Goal: Transaction & Acquisition: Purchase product/service

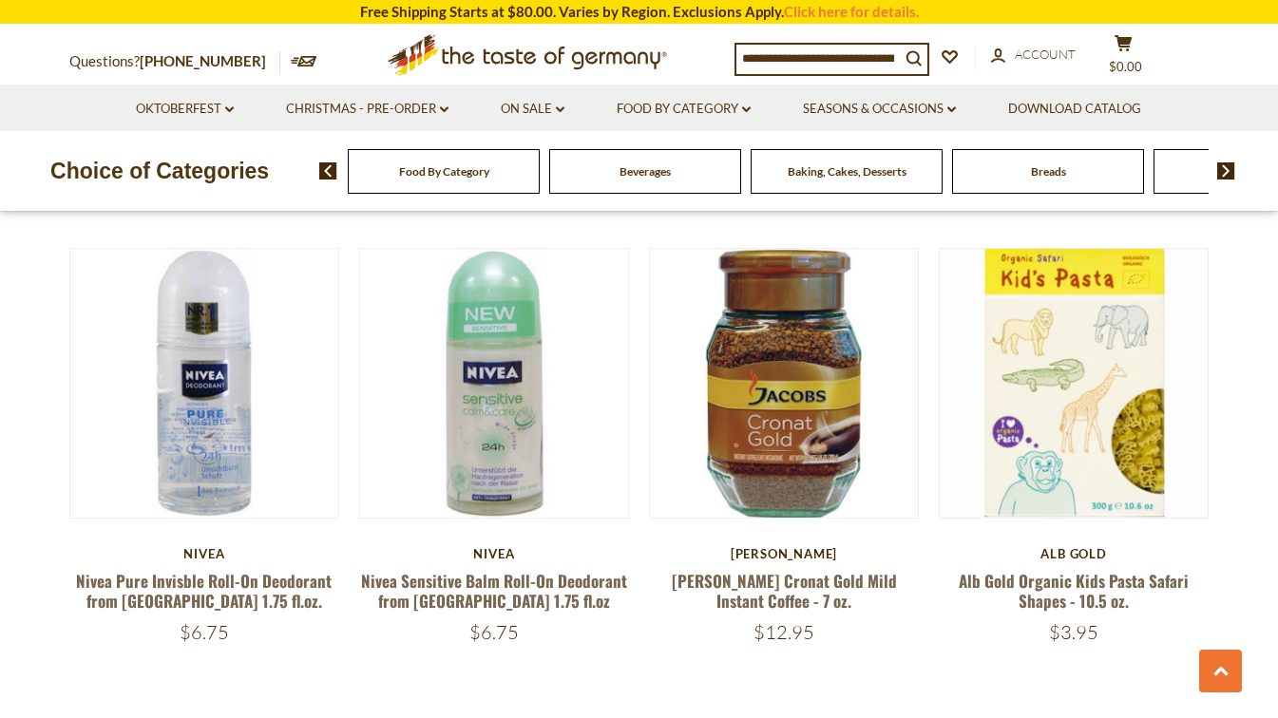
scroll to position [4181, 0]
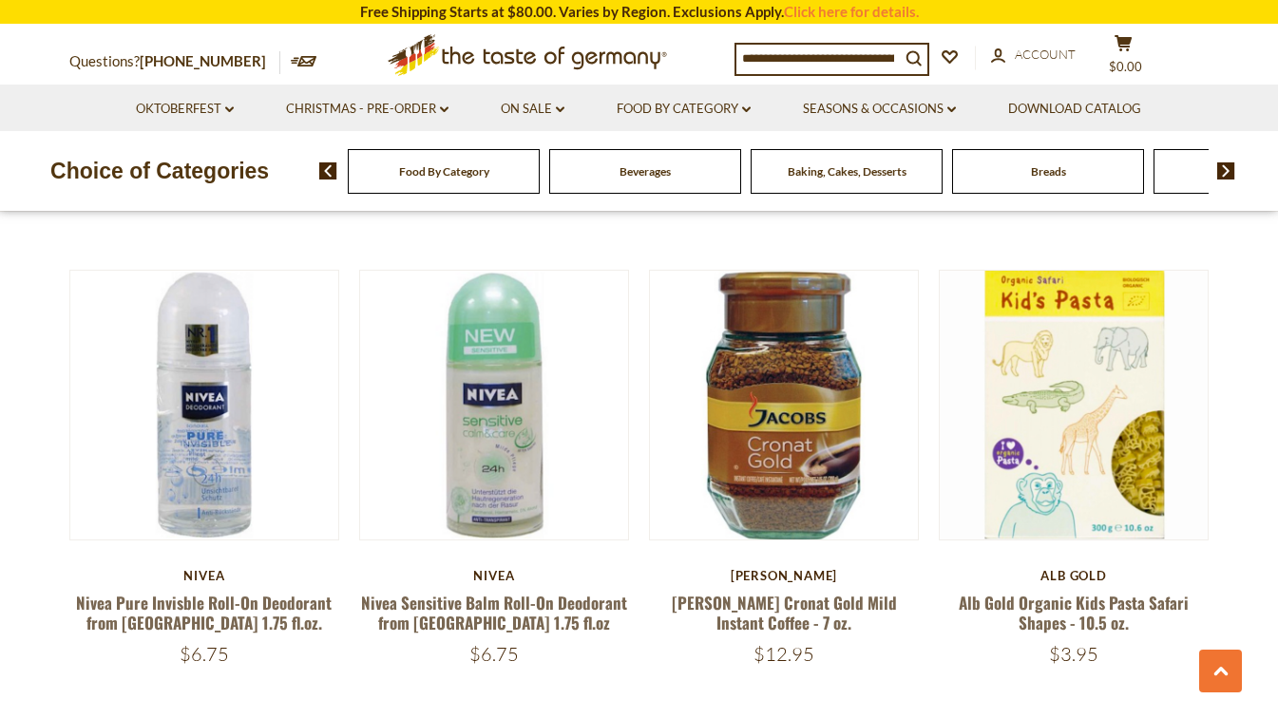
click at [537, 105] on link "On Sale dropdown_arrow" at bounding box center [533, 109] width 64 height 21
click at [551, 154] on link "All On Sale" at bounding box center [524, 158] width 68 height 17
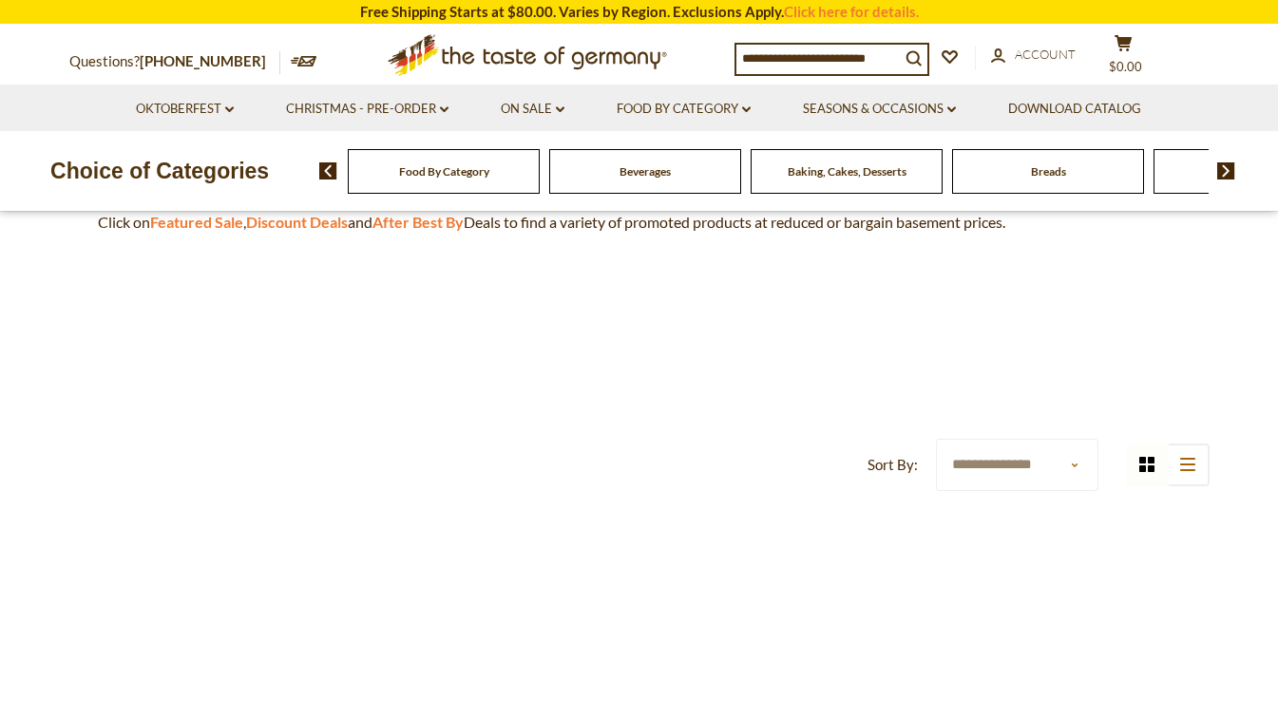
scroll to position [190, 0]
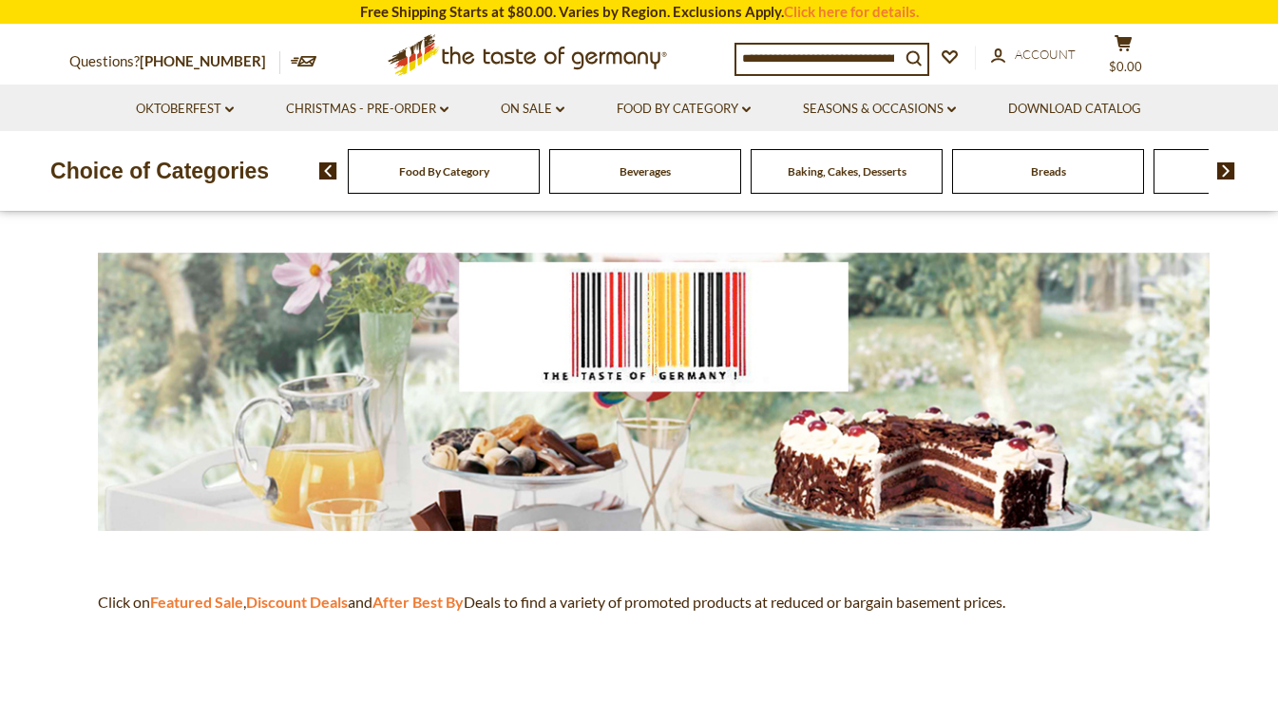
click at [208, 599] on strong "Featured Sale" at bounding box center [196, 602] width 93 height 18
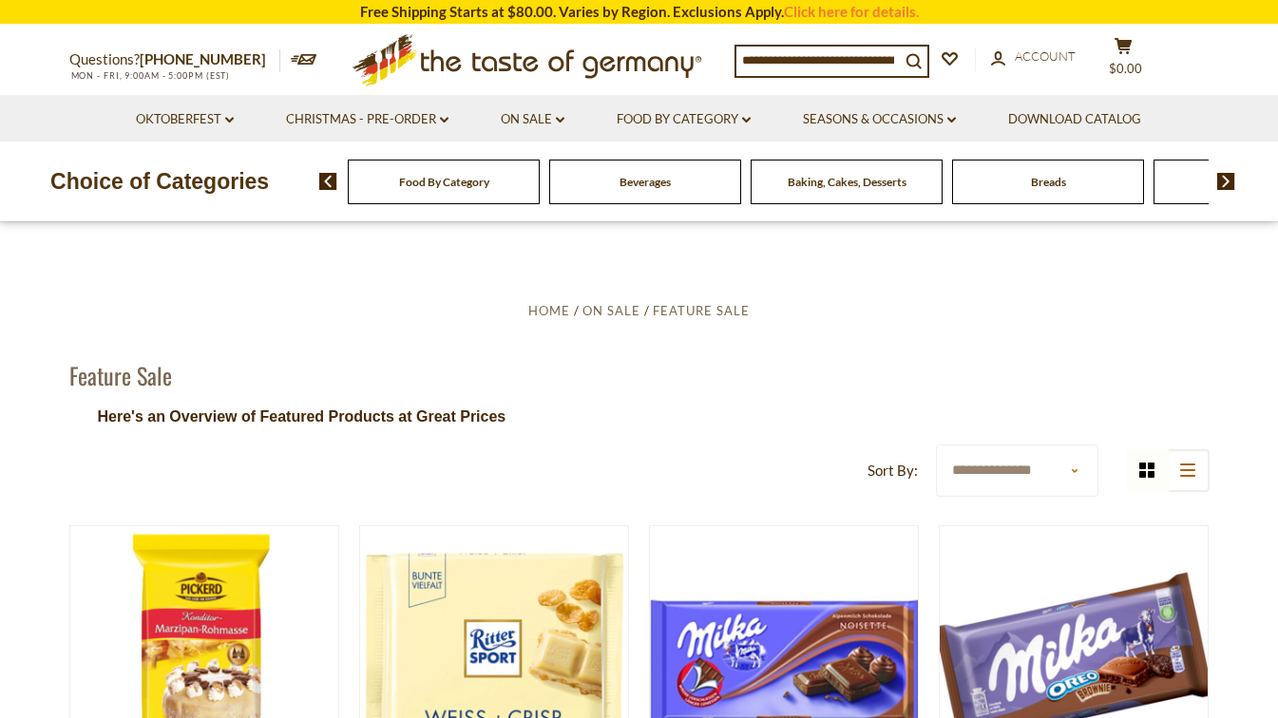
click at [563, 120] on icon at bounding box center [560, 120] width 9 height 6
click at [514, 239] on link "Discount Deals" at bounding box center [537, 234] width 95 height 27
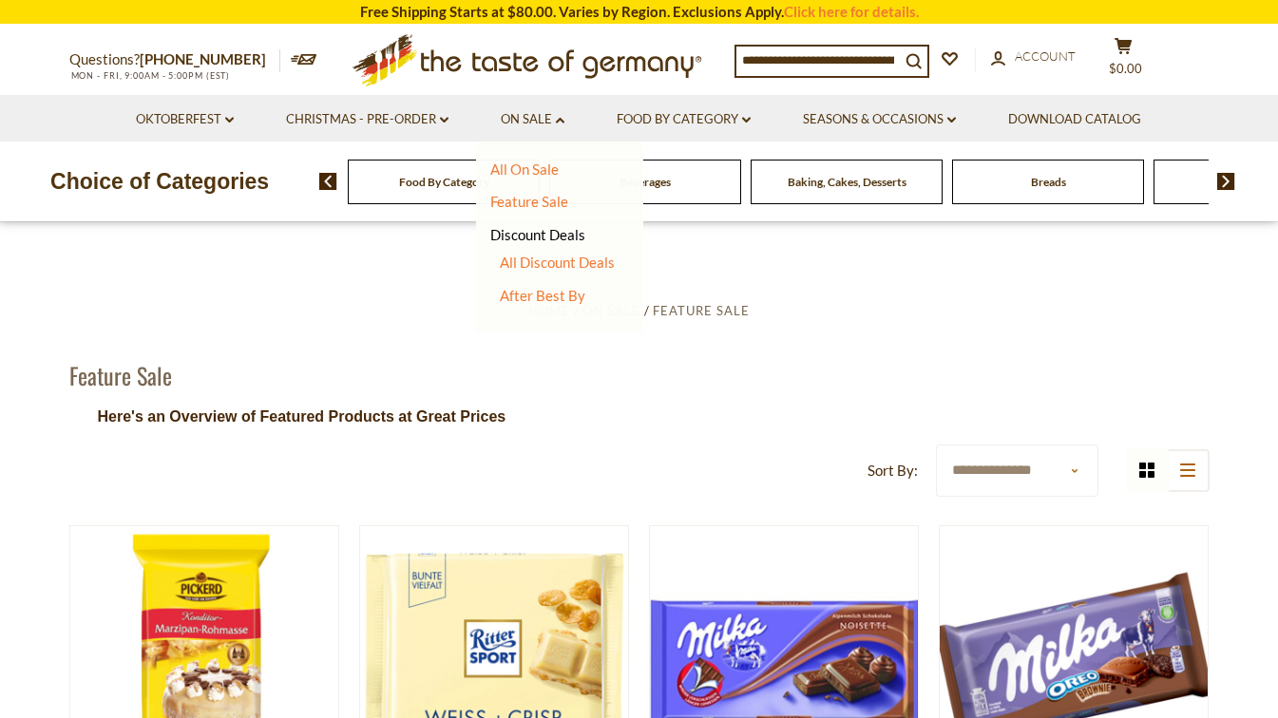
click at [526, 165] on link "All On Sale" at bounding box center [524, 169] width 68 height 17
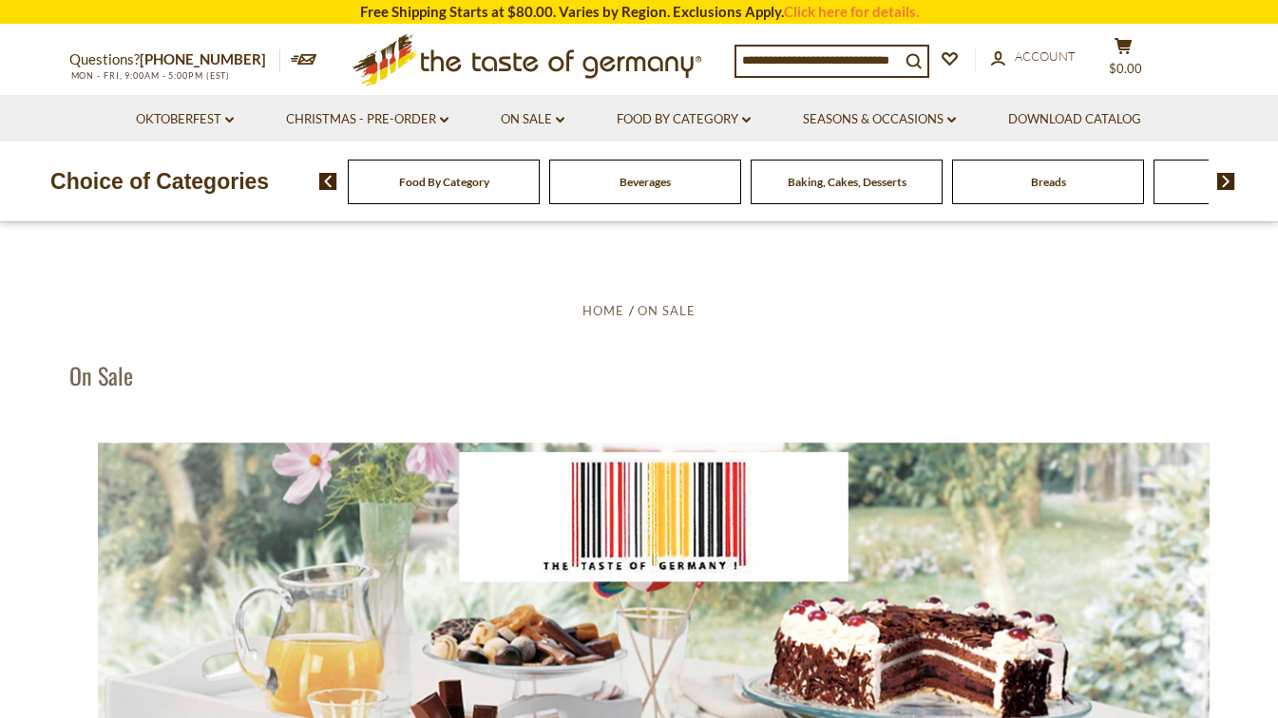
click at [563, 117] on icon "dropdown_arrow" at bounding box center [560, 120] width 9 height 7
click at [534, 235] on link "Discount Deals" at bounding box center [537, 234] width 95 height 27
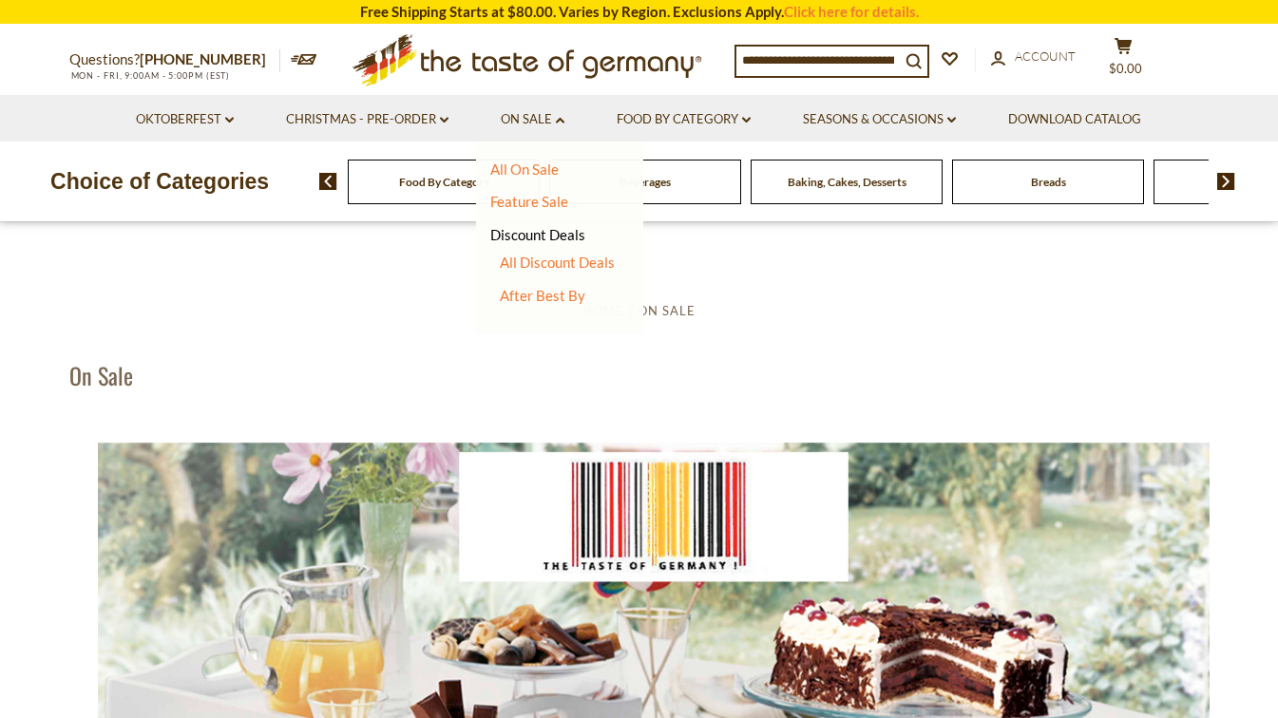
click at [547, 259] on link "All Discount Deals" at bounding box center [557, 262] width 115 height 17
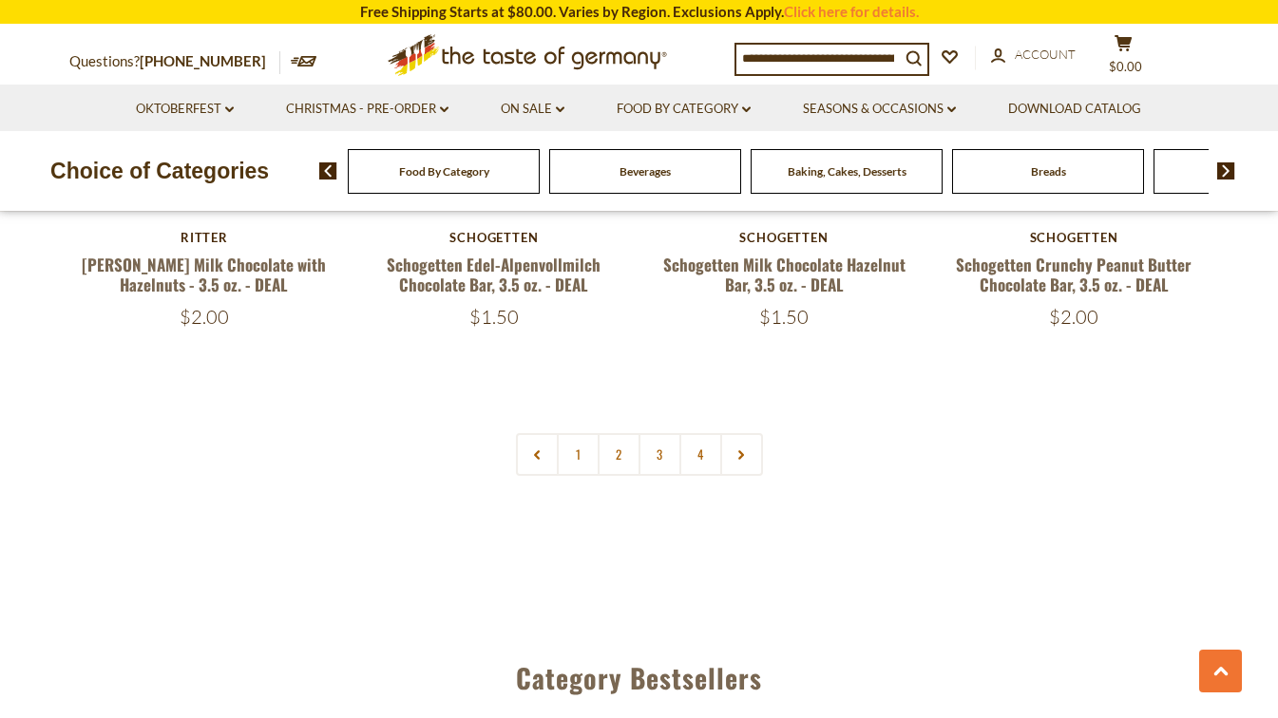
scroll to position [4371, 0]
click at [622, 432] on link "2" at bounding box center [619, 453] width 43 height 43
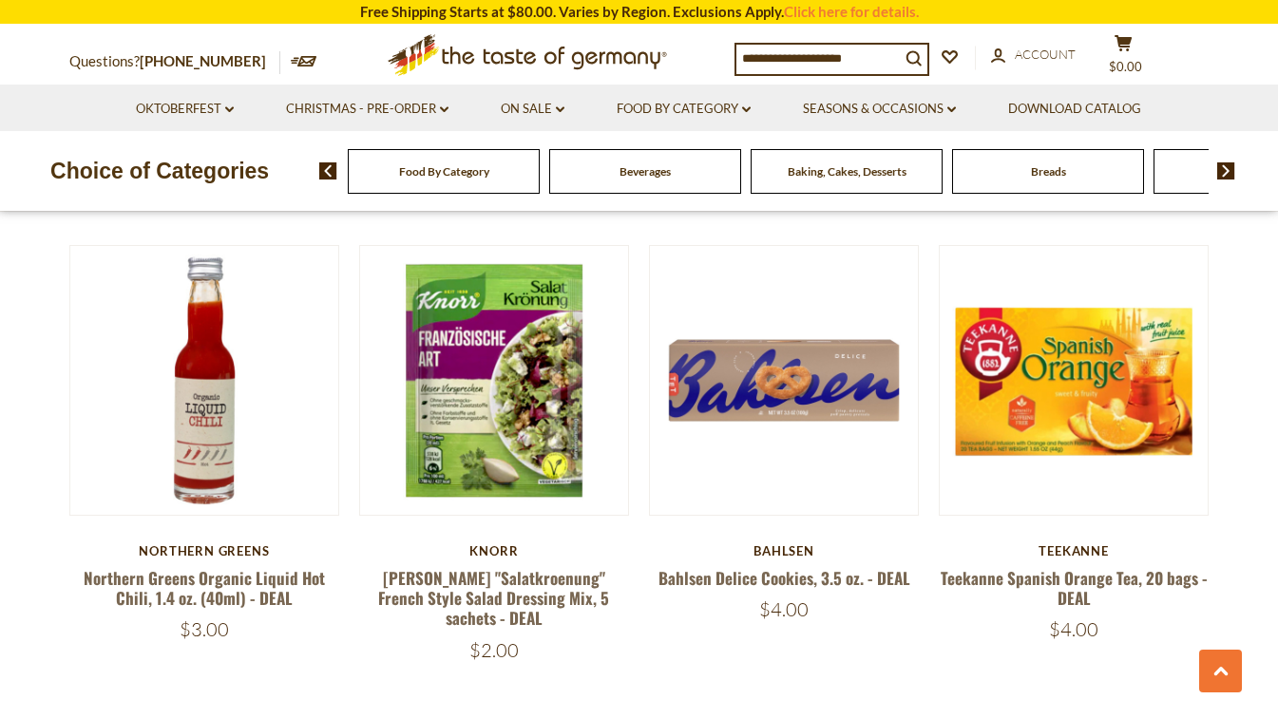
scroll to position [4052, 0]
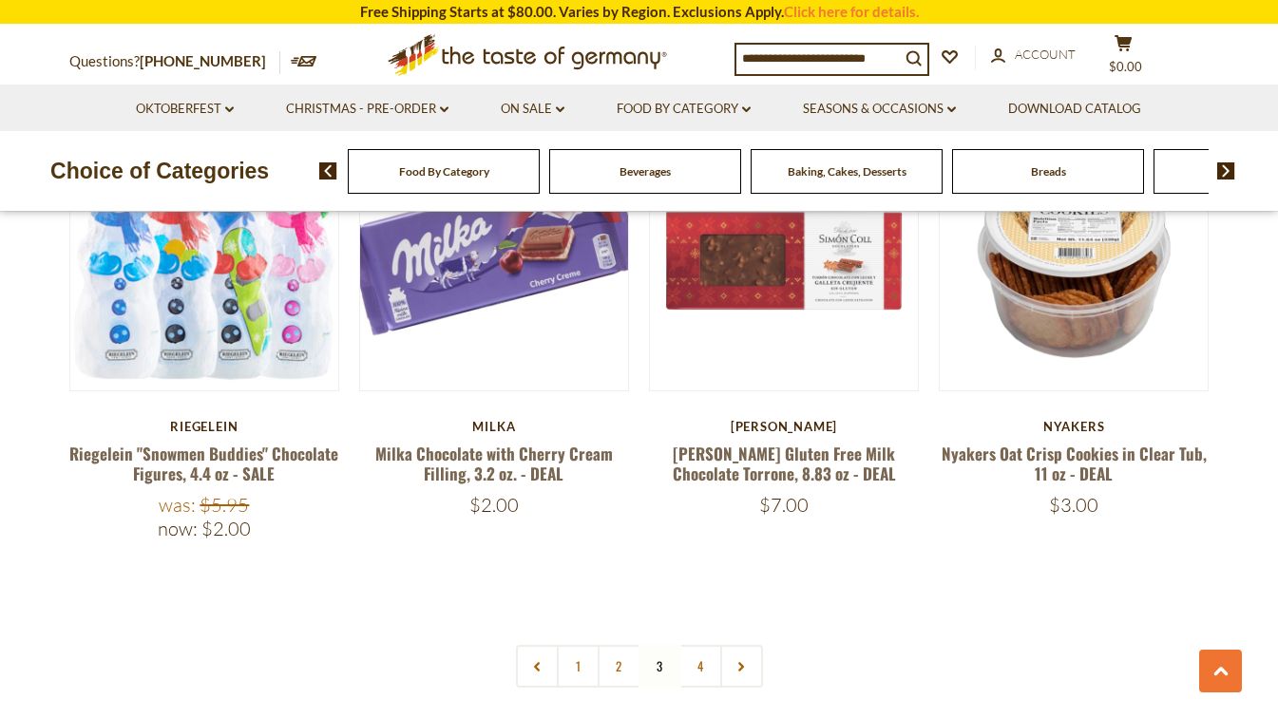
scroll to position [4337, 0]
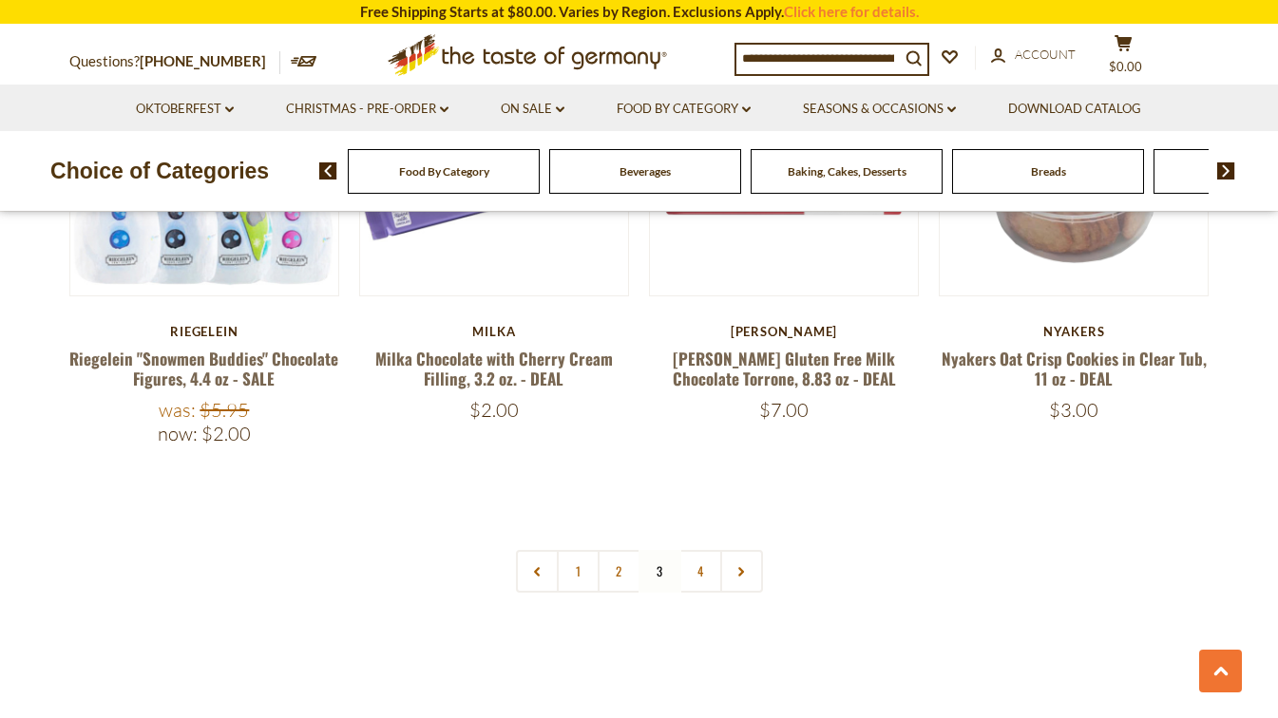
click at [699, 550] on link "4" at bounding box center [700, 571] width 43 height 43
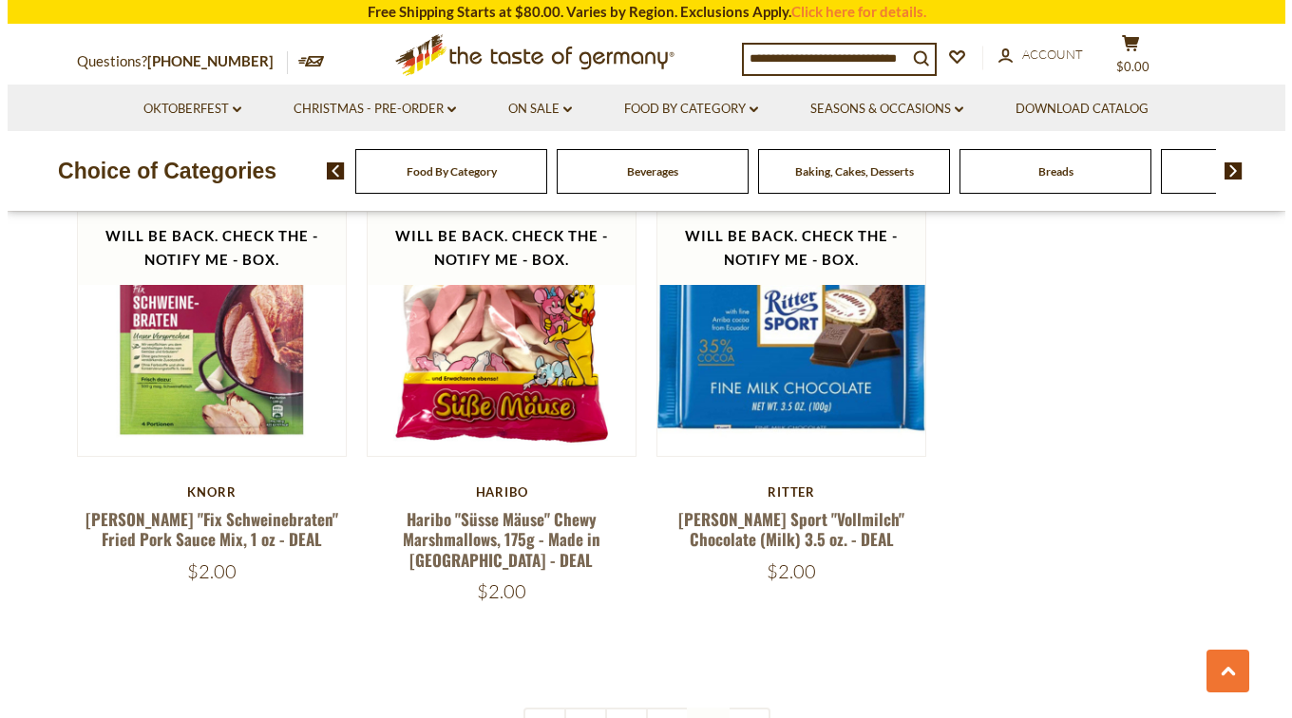
scroll to position [2246, 0]
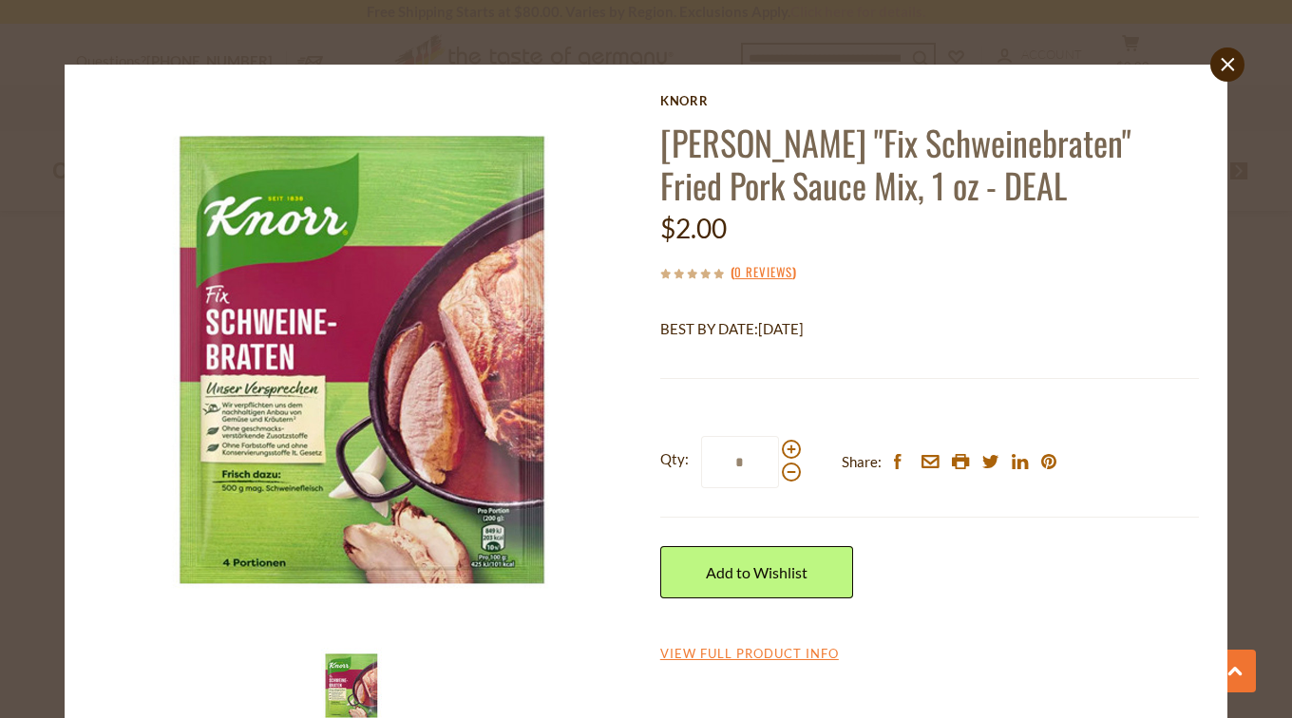
scroll to position [49, 0]
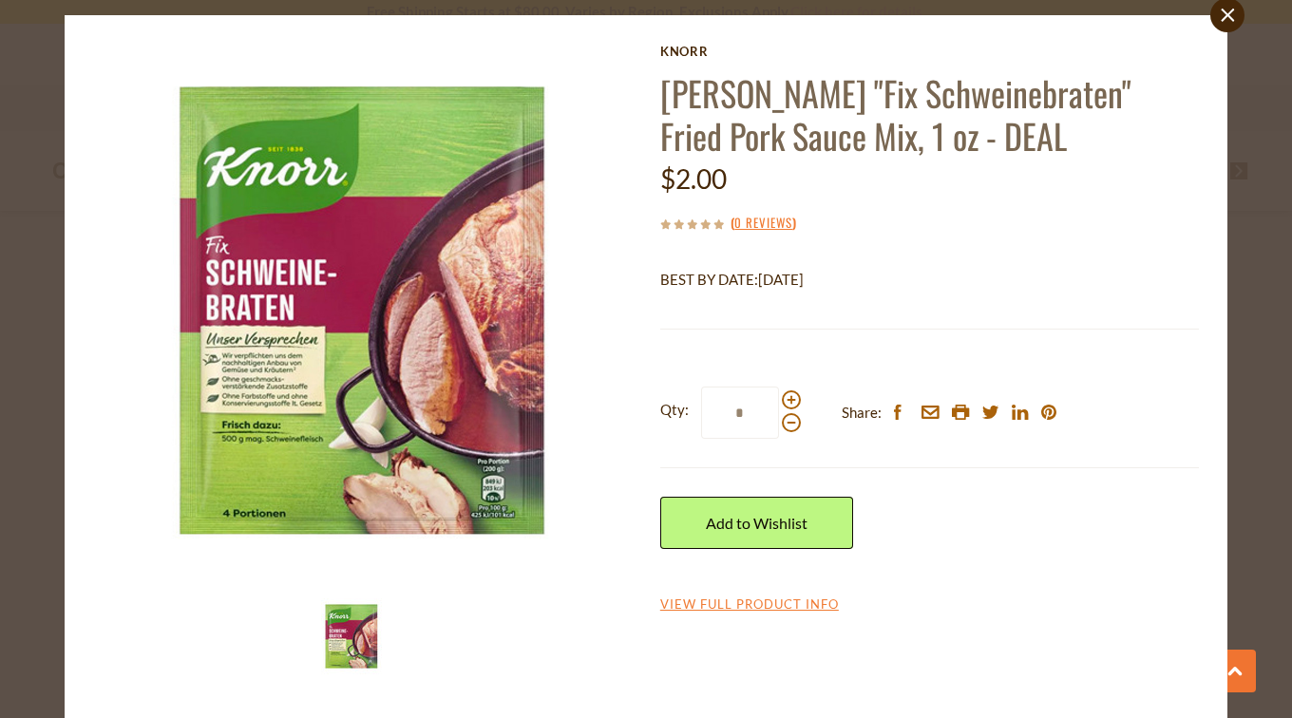
click at [752, 602] on link "View Full Product Info" at bounding box center [749, 605] width 179 height 17
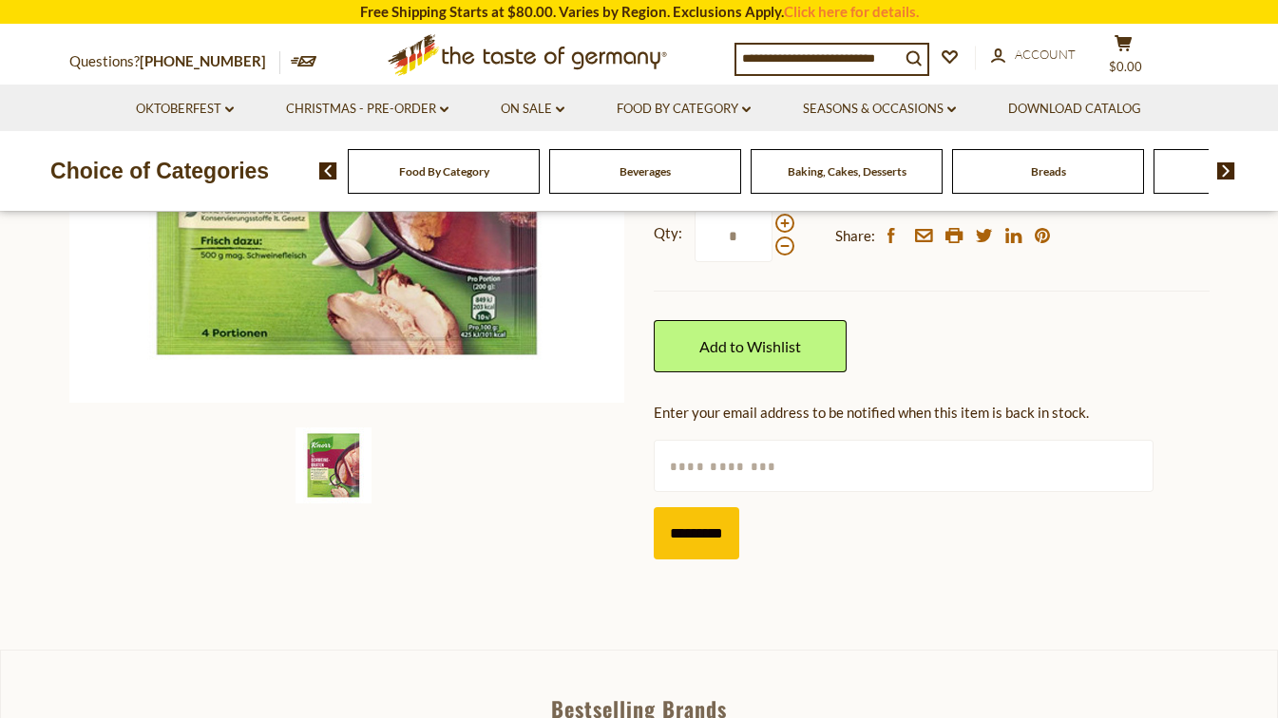
scroll to position [190, 0]
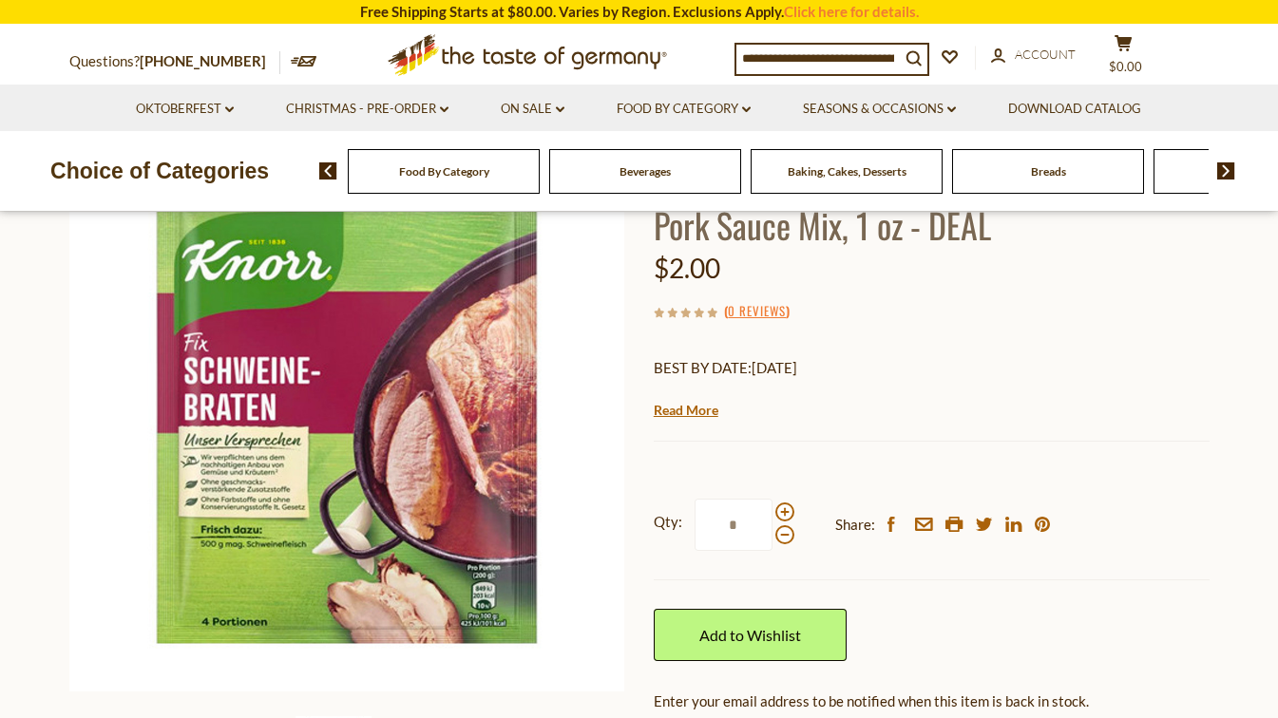
click at [791, 55] on input at bounding box center [817, 58] width 163 height 27
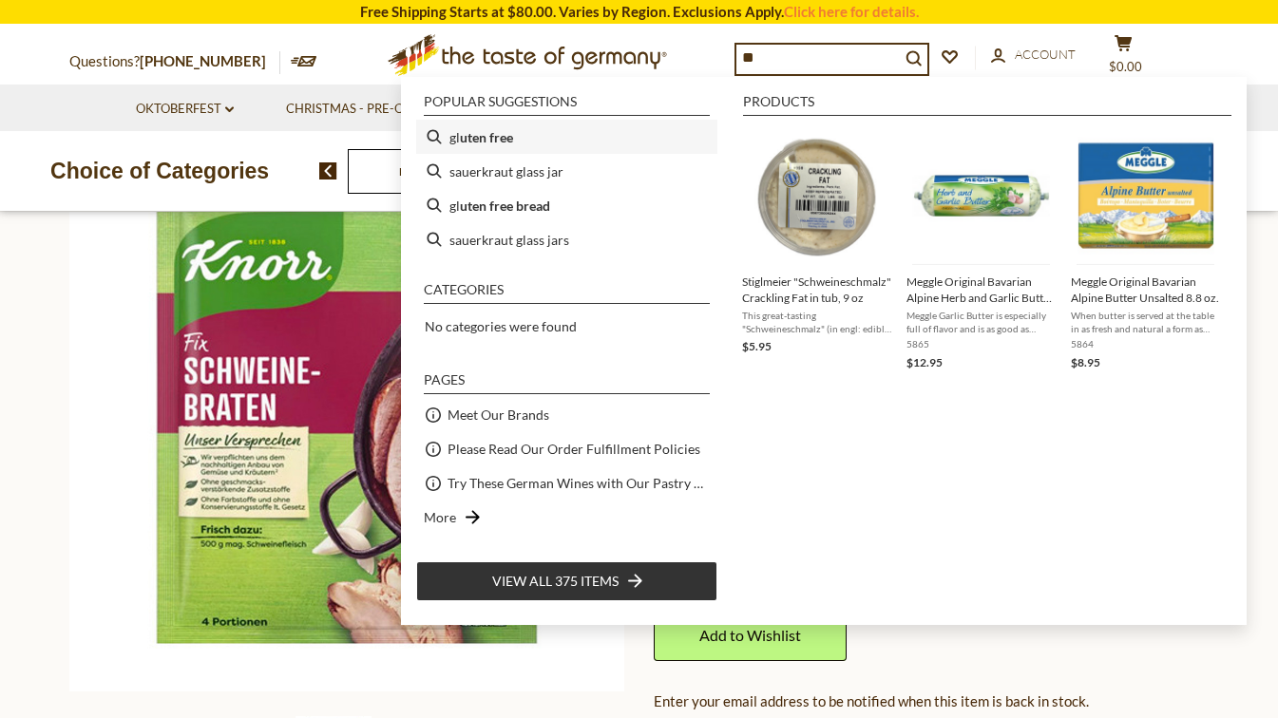
click at [480, 134] on b "uten free" at bounding box center [486, 137] width 53 height 22
type input "**********"
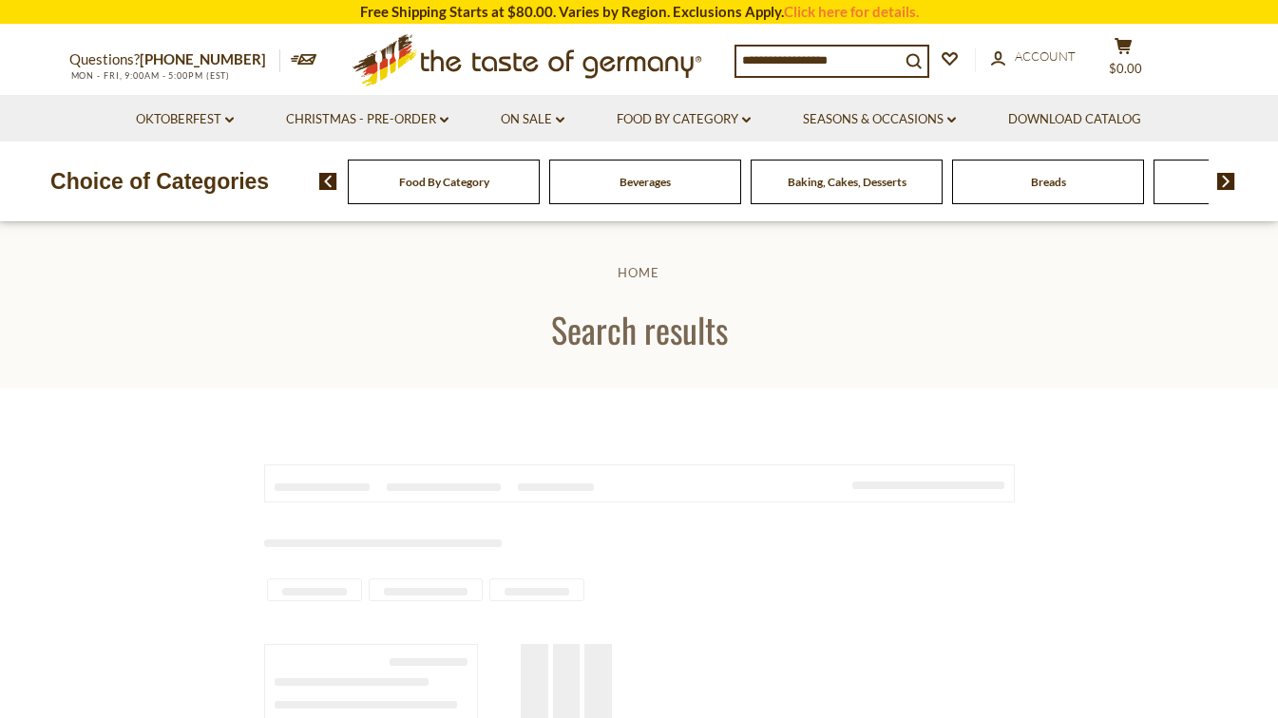
type input "**********"
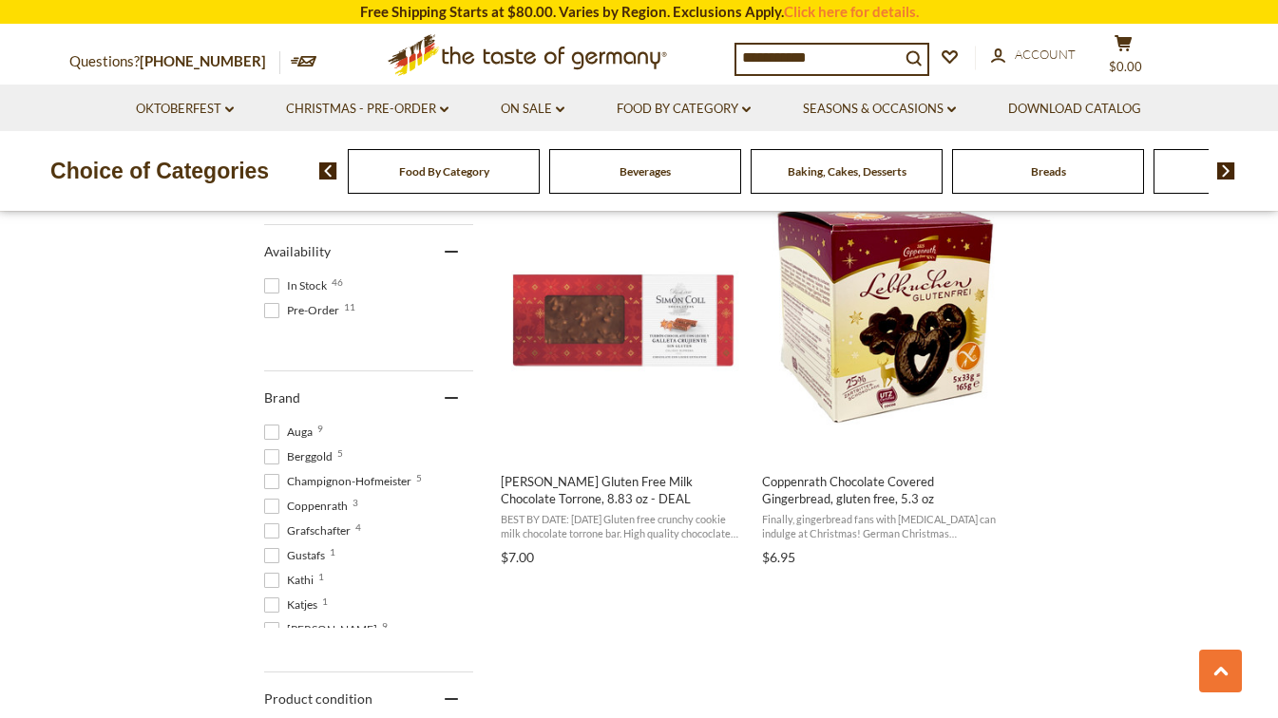
scroll to position [855, 0]
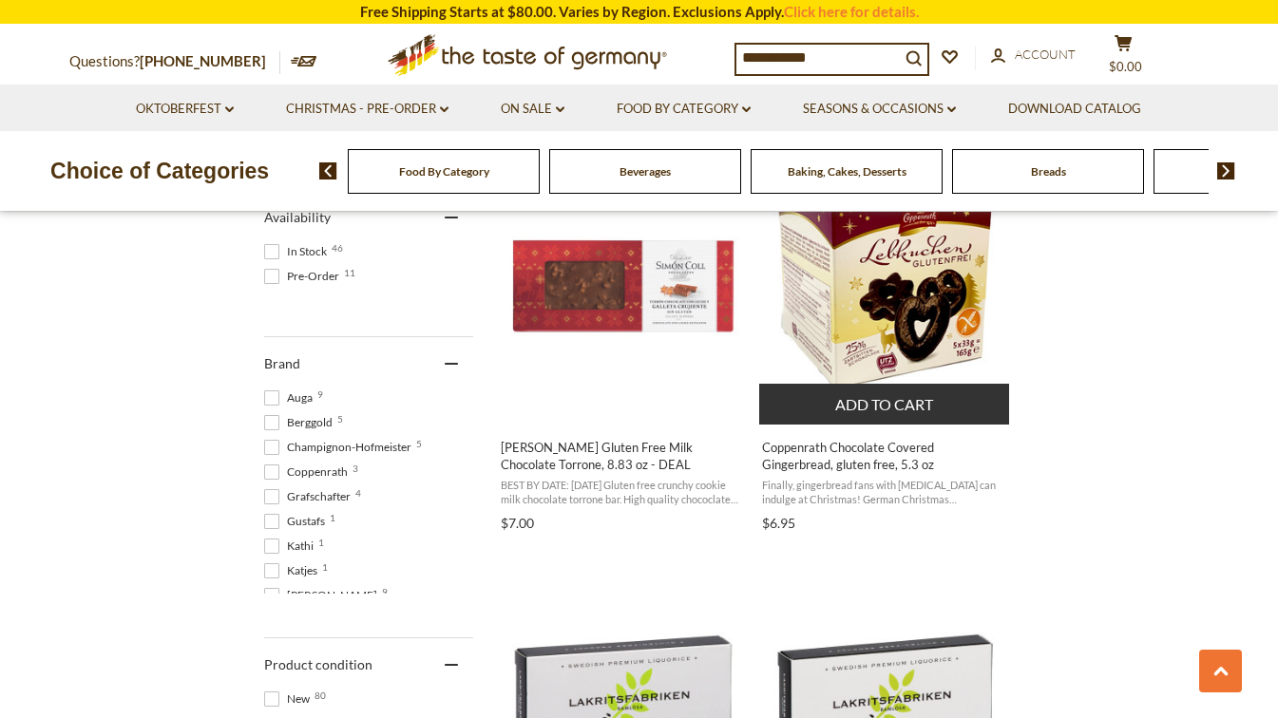
click at [862, 405] on button "Add to cart" at bounding box center [884, 404] width 250 height 41
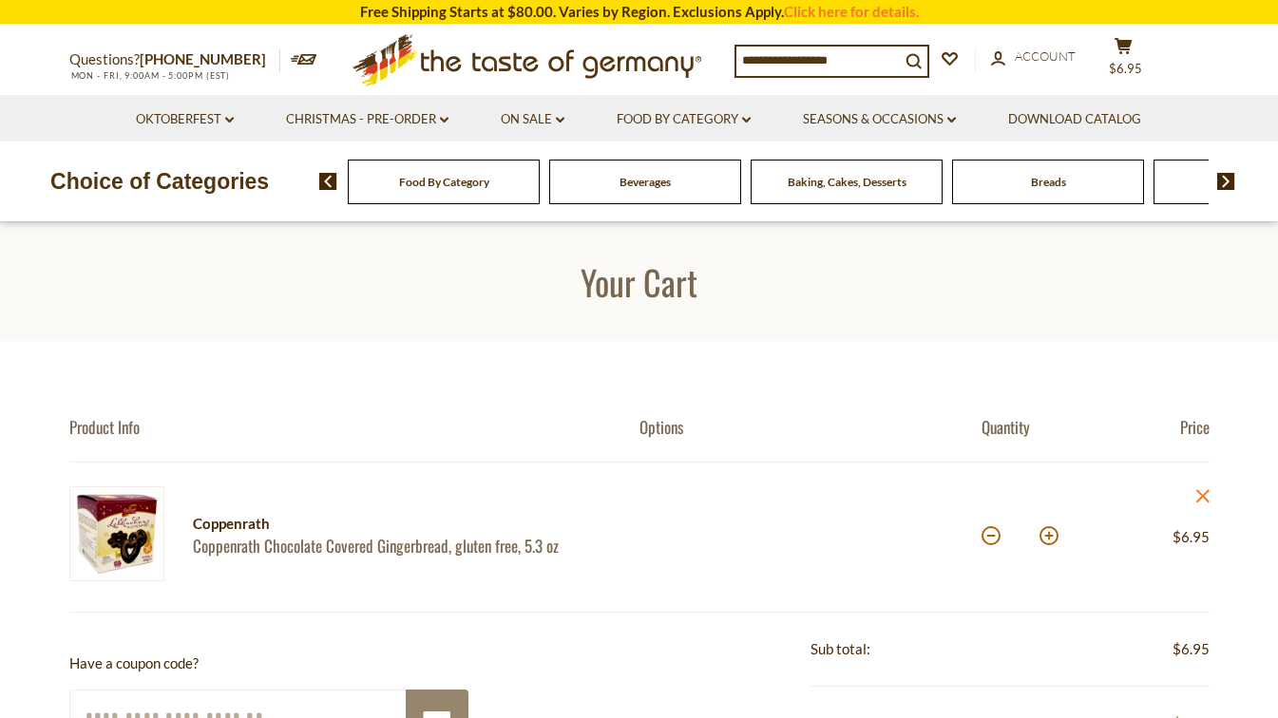
click at [330, 182] on img at bounding box center [328, 181] width 18 height 17
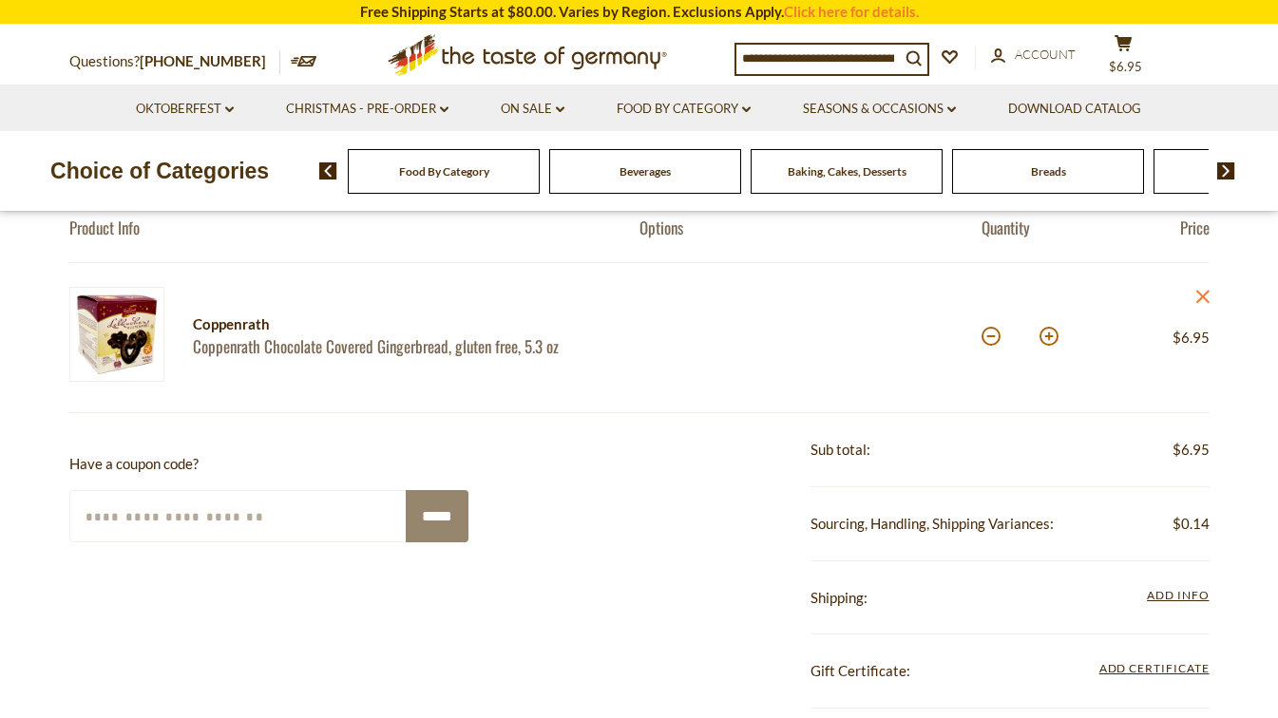
scroll to position [190, 0]
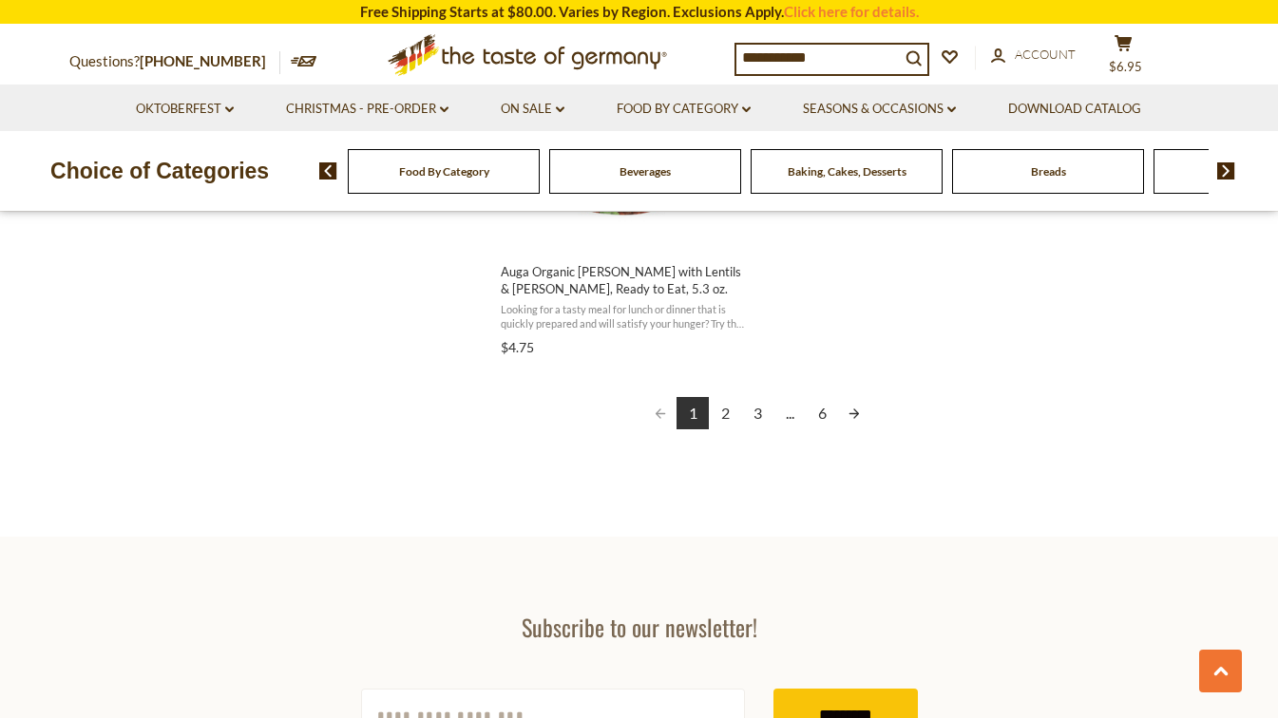
scroll to position [3611, 0]
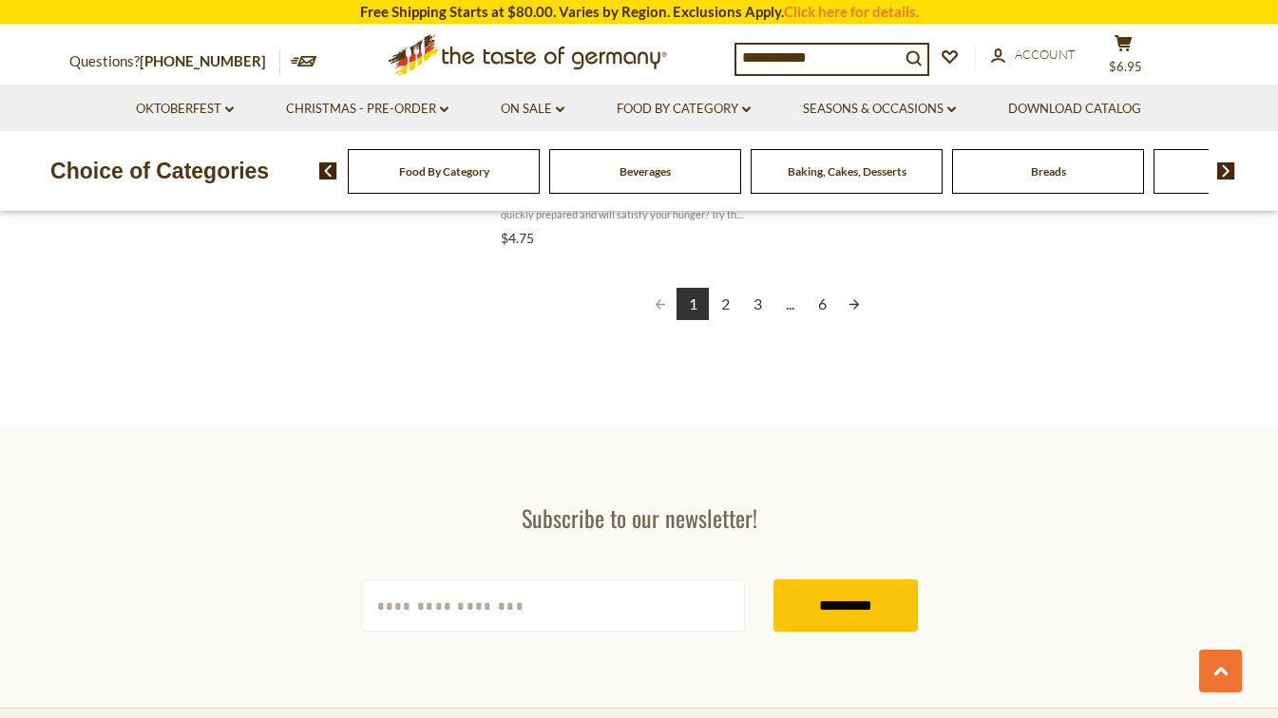
click at [720, 304] on link "2" at bounding box center [725, 304] width 32 height 32
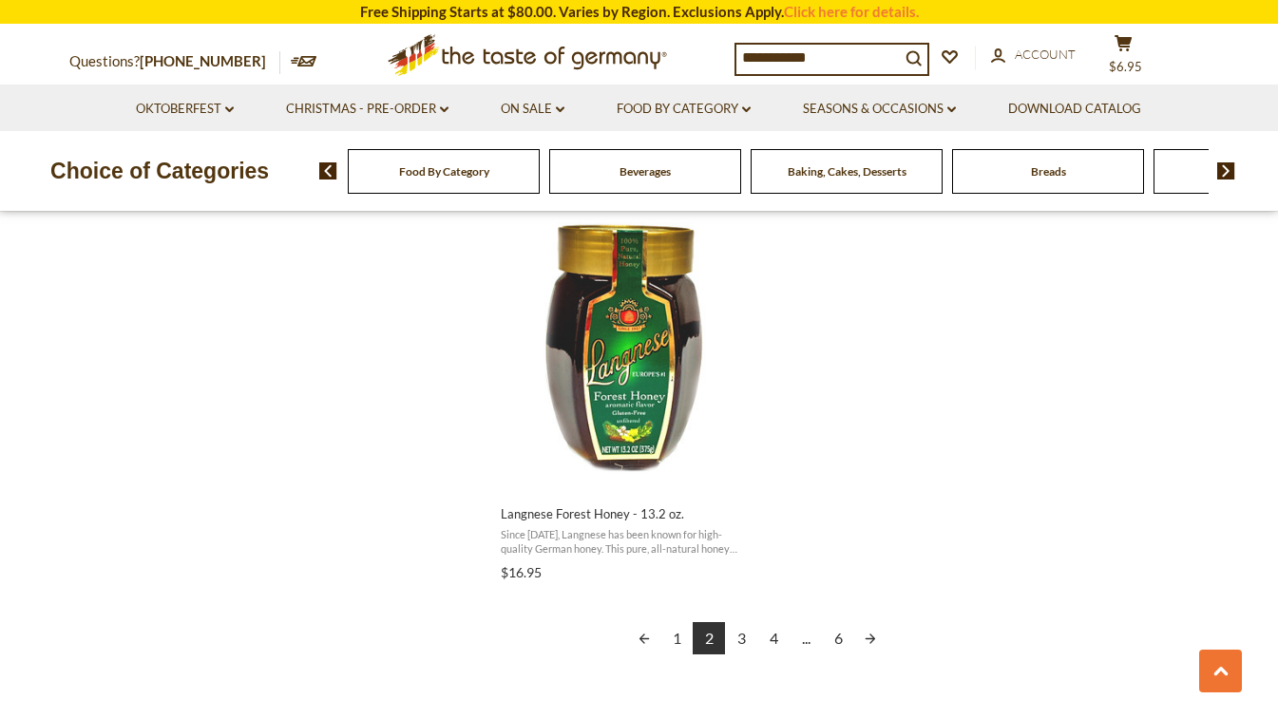
scroll to position [3326, 0]
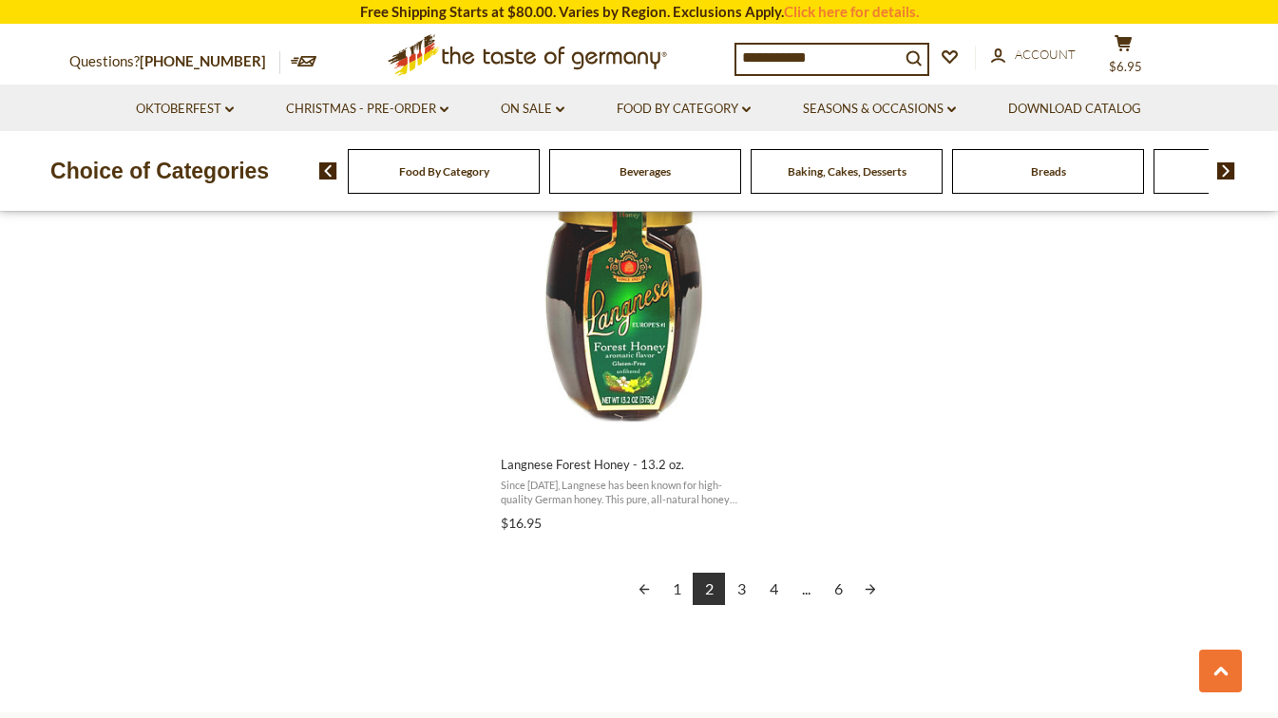
drag, startPoint x: 740, startPoint y: 591, endPoint x: 774, endPoint y: 568, distance: 40.3
click at [740, 589] on link "3" at bounding box center [741, 589] width 32 height 32
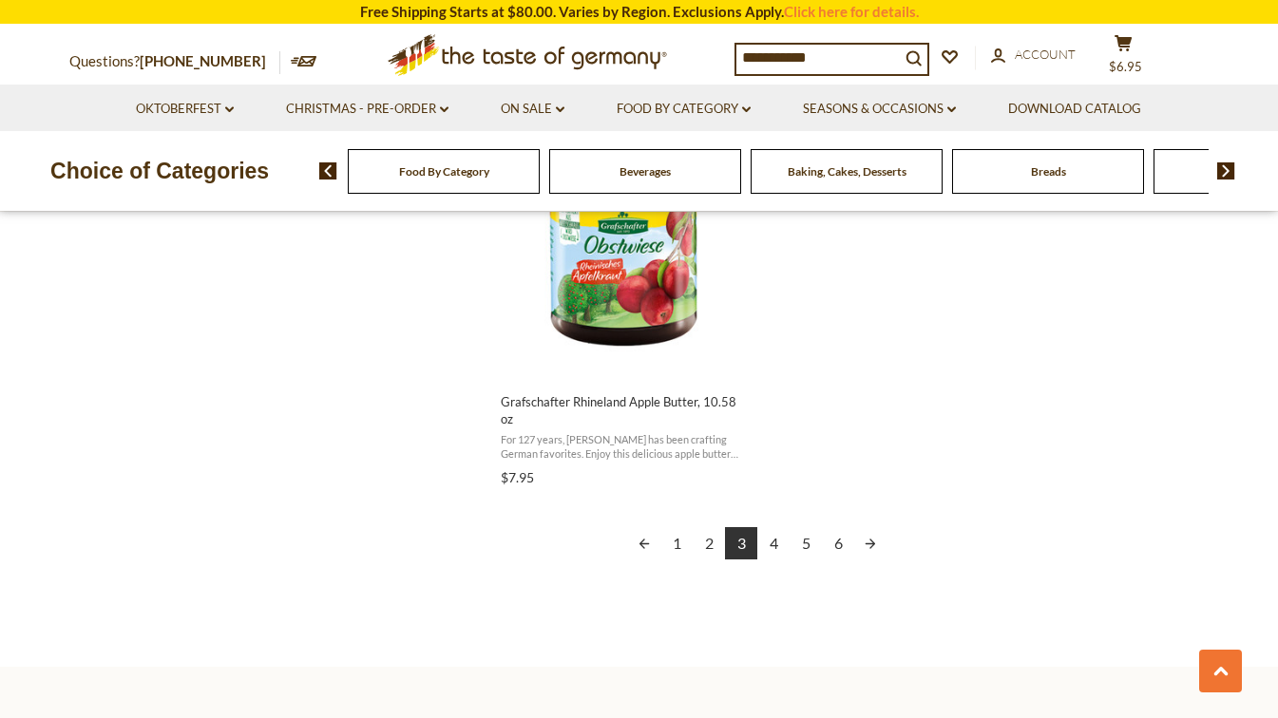
scroll to position [3421, 0]
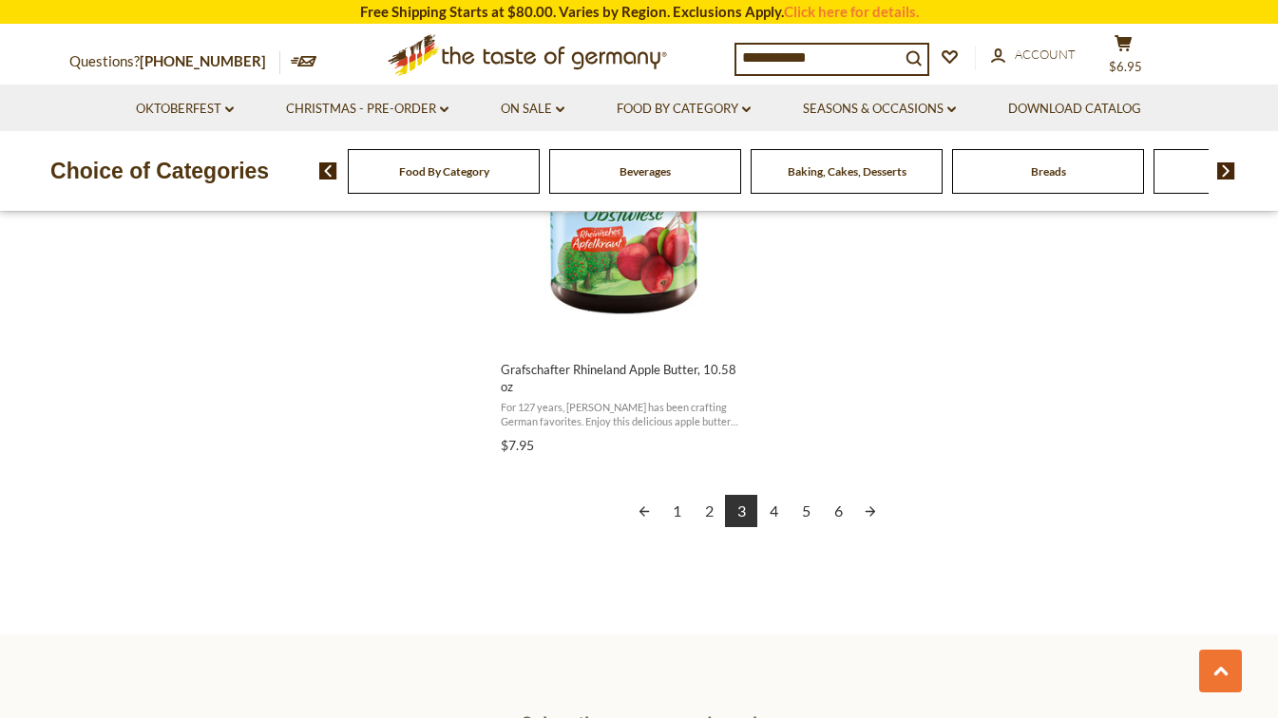
click at [776, 495] on link "4" at bounding box center [773, 511] width 32 height 32
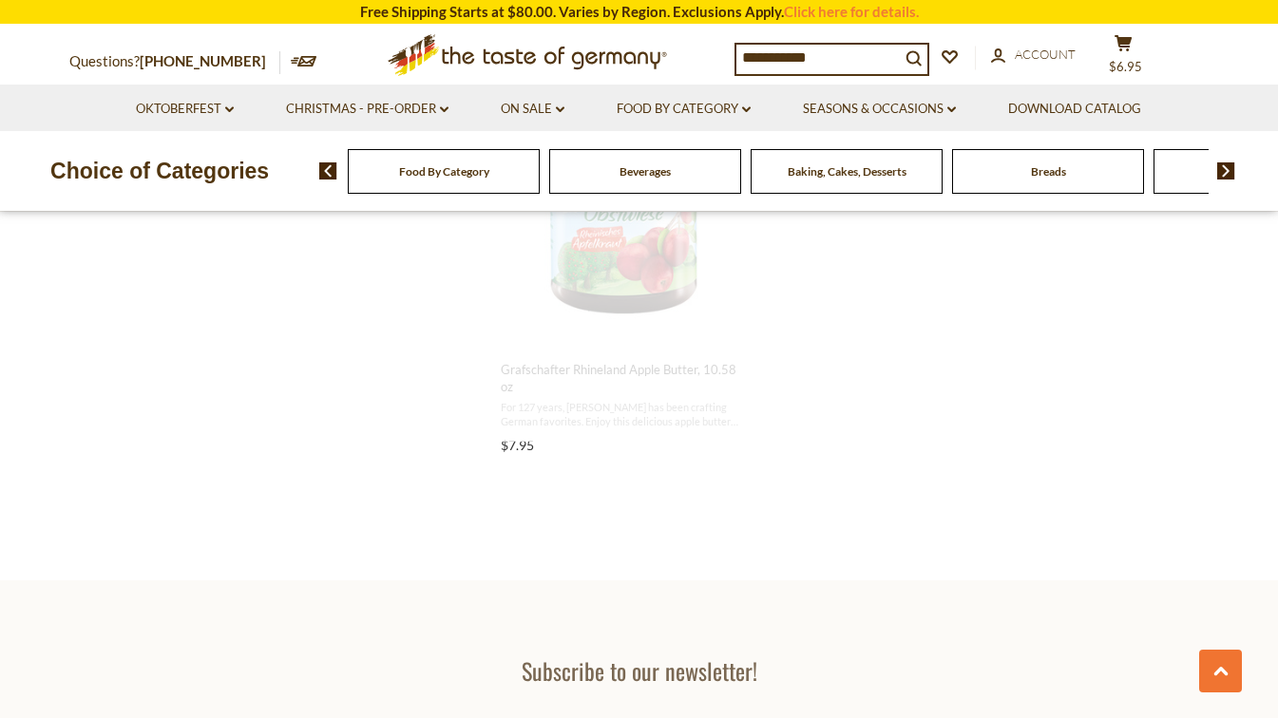
scroll to position [1389, 0]
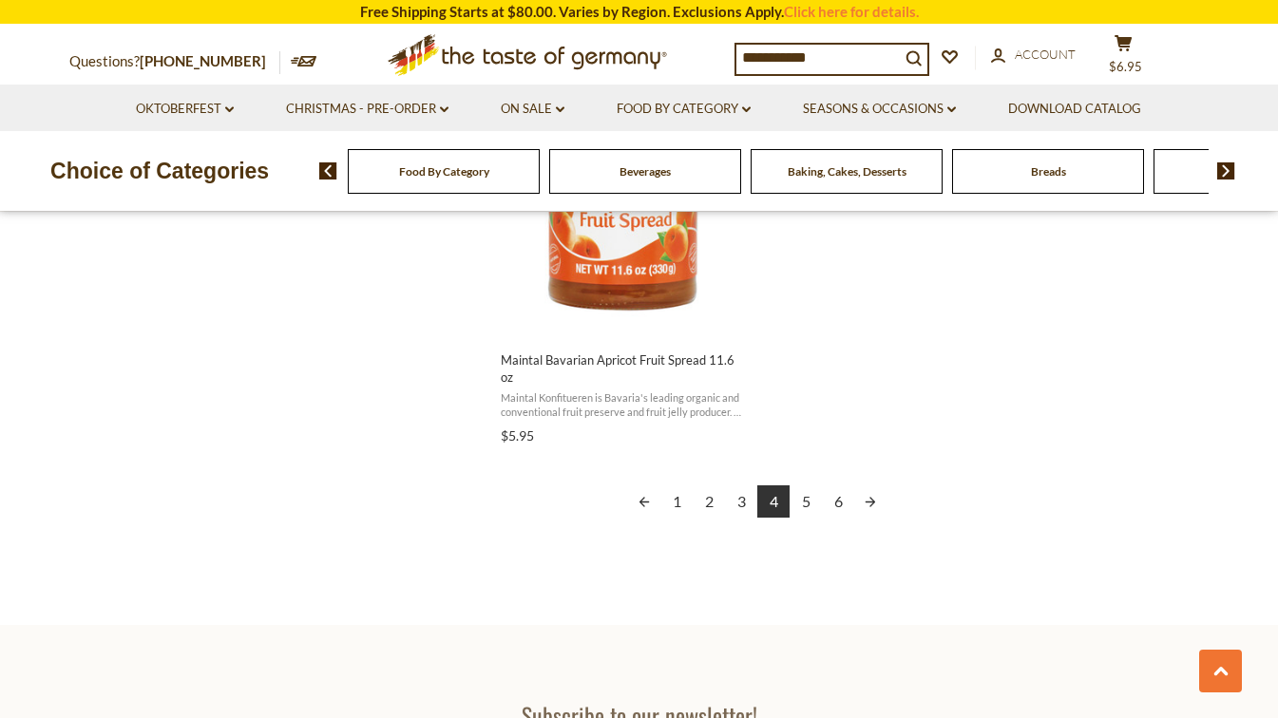
scroll to position [3421, 0]
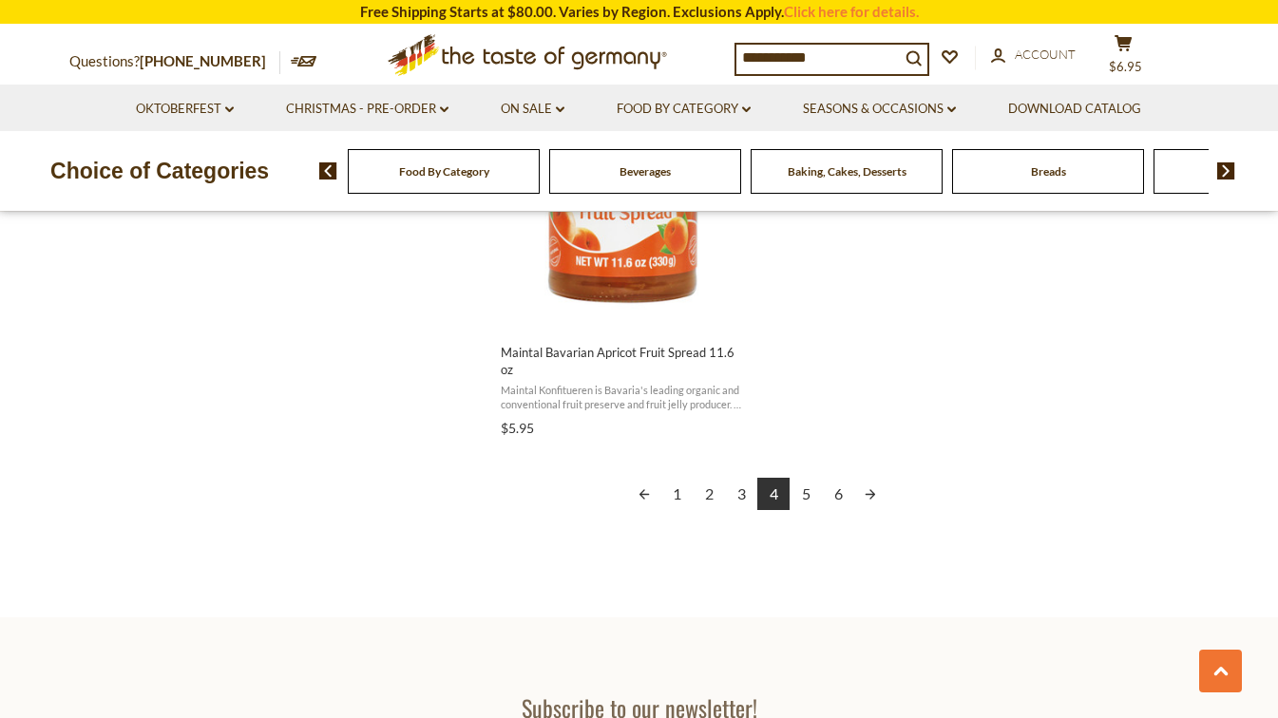
click at [805, 478] on link "5" at bounding box center [806, 494] width 32 height 32
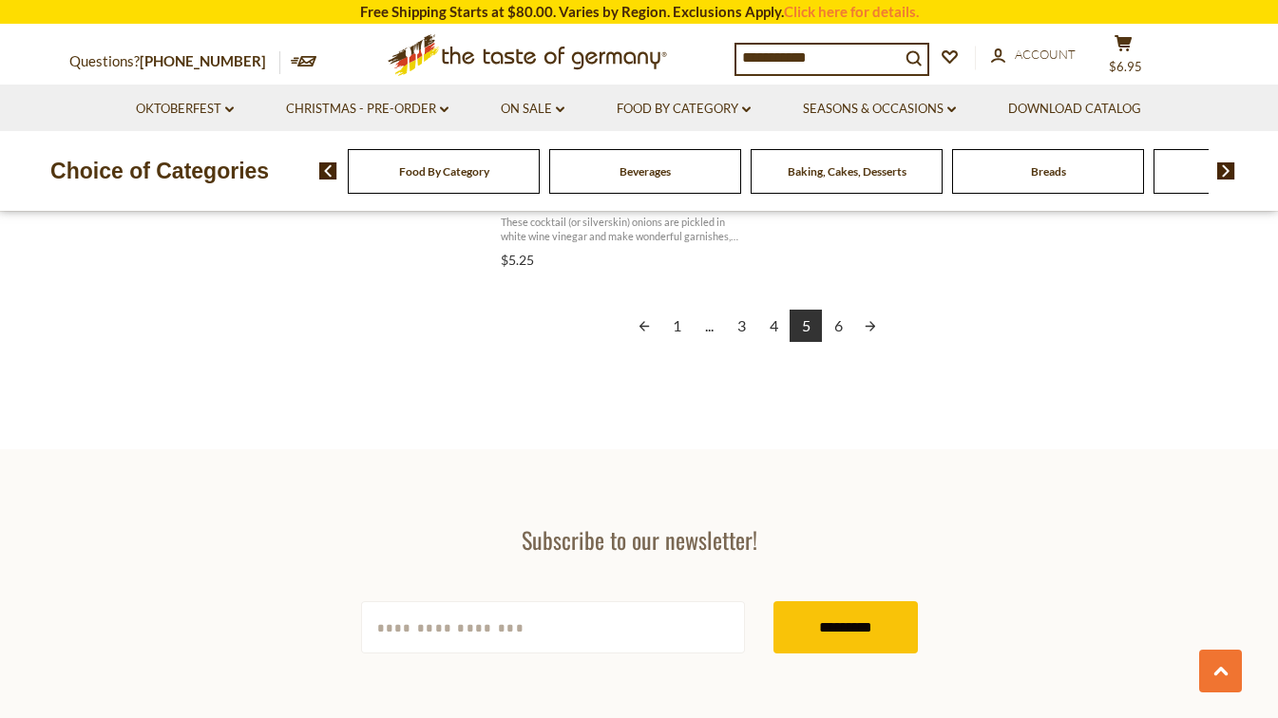
scroll to position [3611, 0]
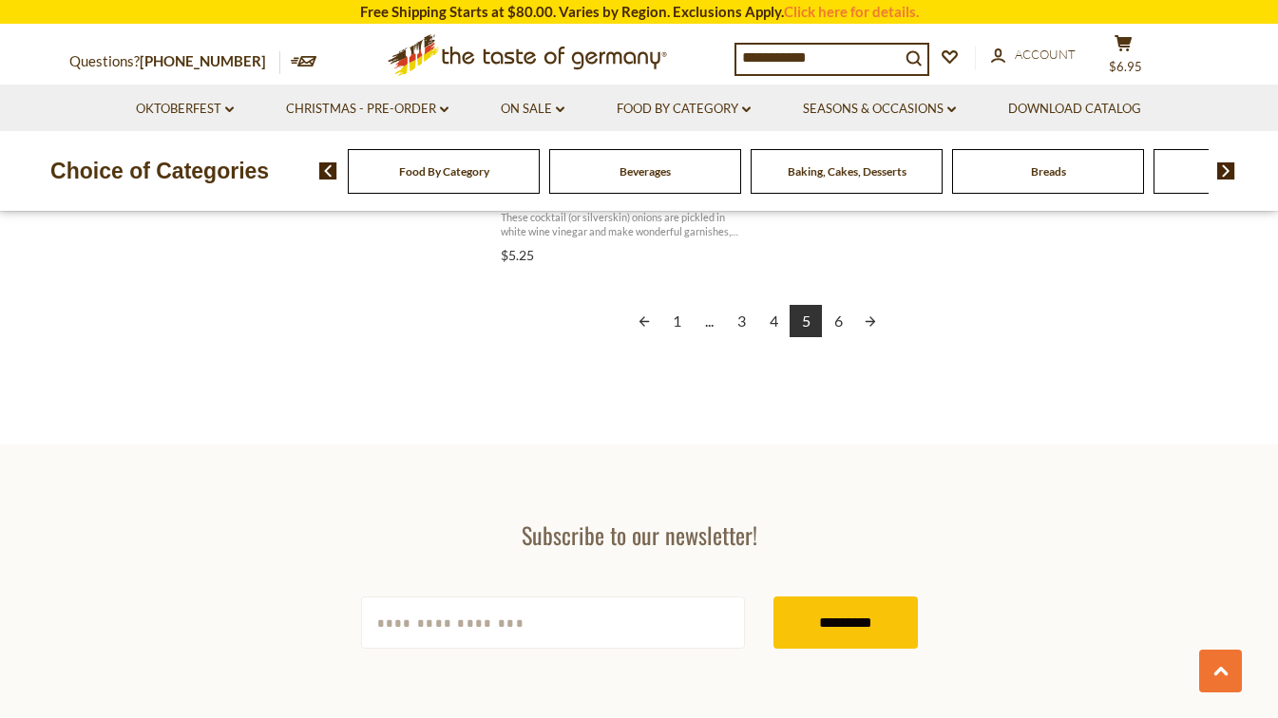
click at [837, 320] on link "6" at bounding box center [838, 321] width 32 height 32
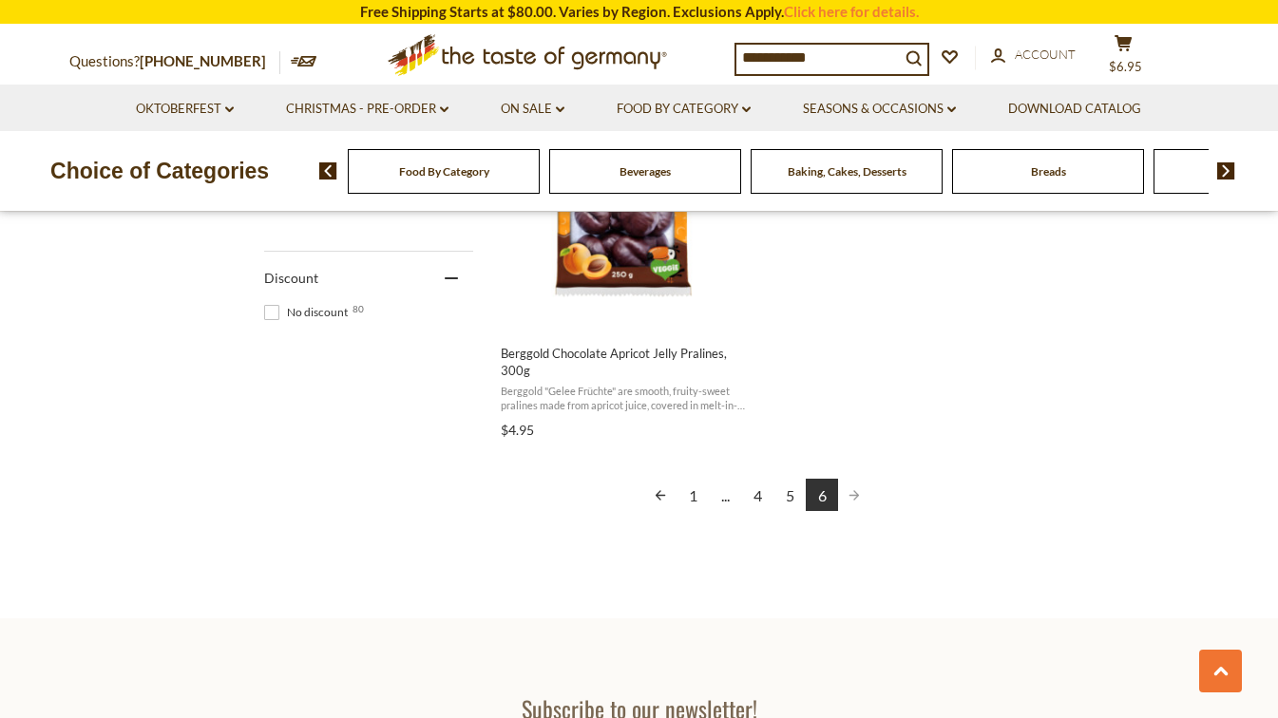
scroll to position [1330, 0]
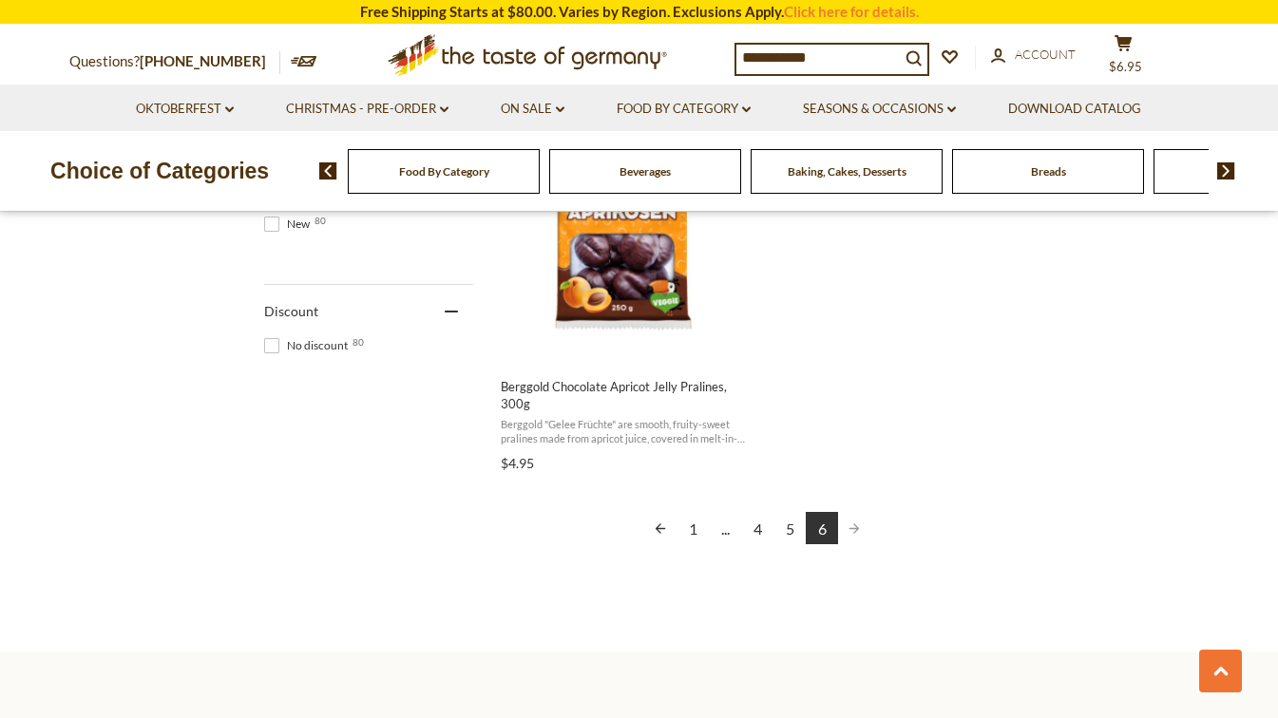
click at [853, 59] on input "**********" at bounding box center [817, 58] width 163 height 27
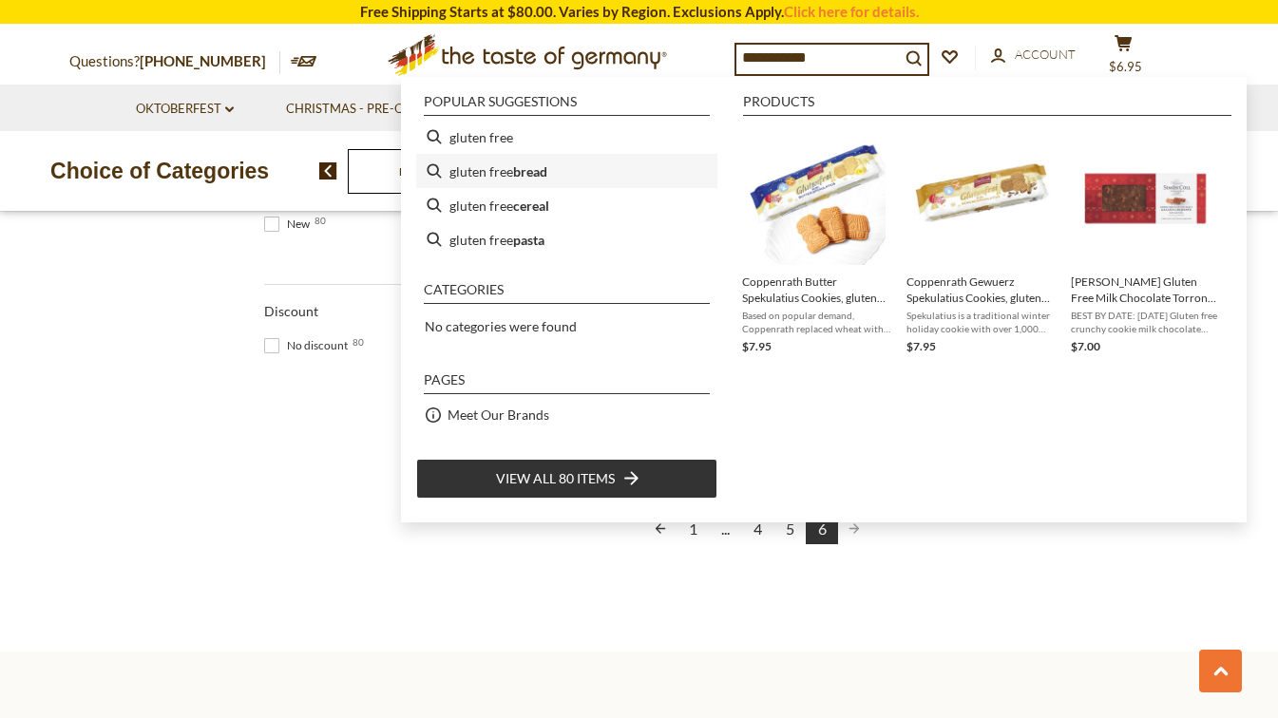
click at [526, 168] on b "bread" at bounding box center [530, 172] width 34 height 22
type input "**********"
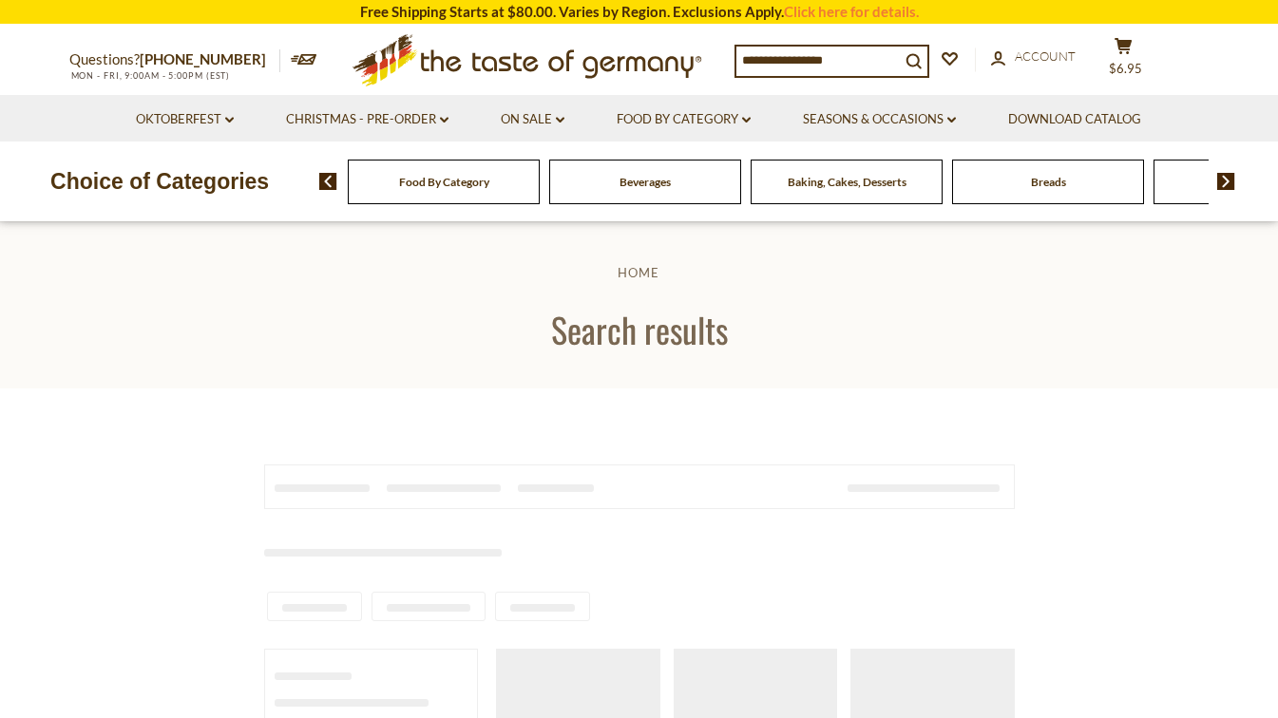
type input "**********"
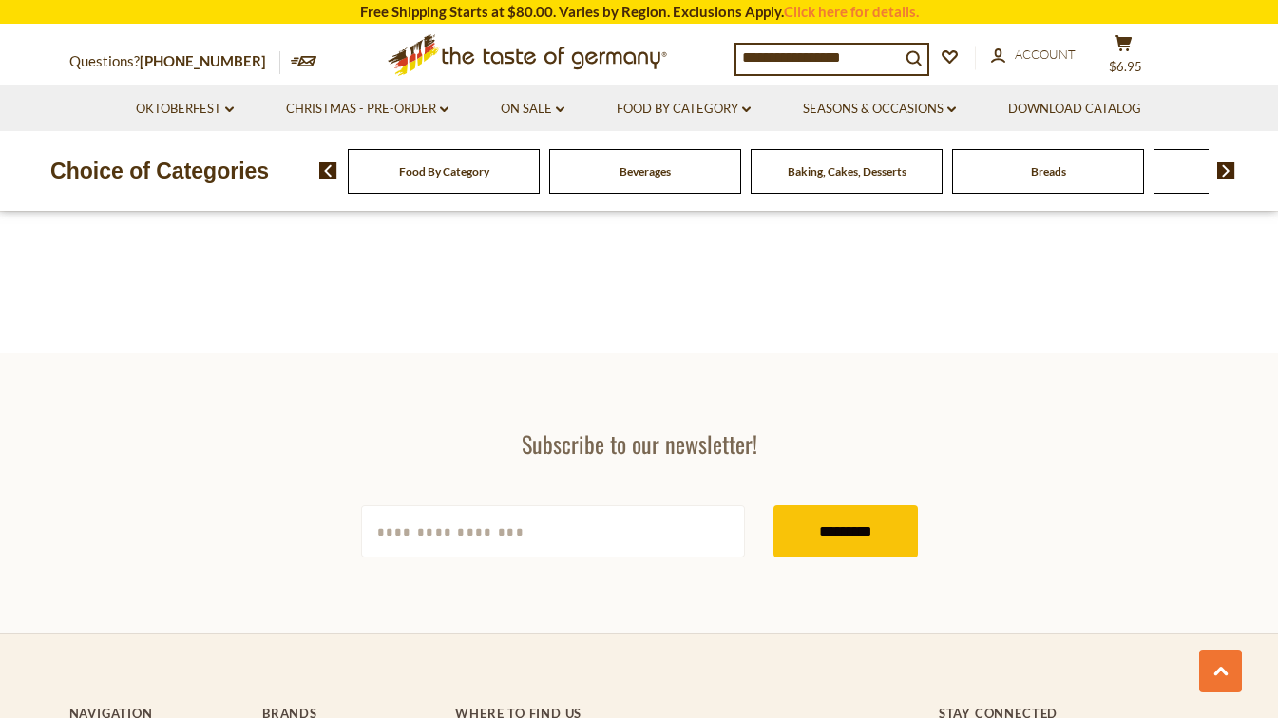
scroll to position [1996, 0]
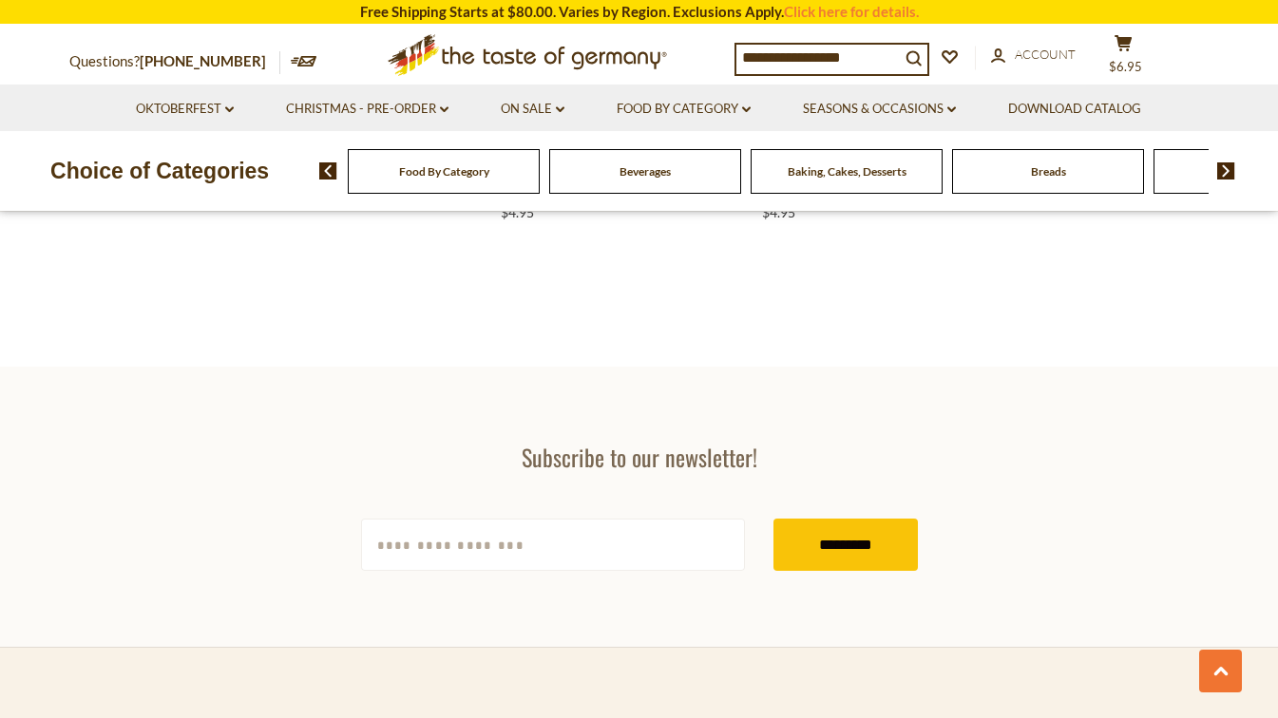
click at [540, 171] on div "Breads" at bounding box center [444, 171] width 192 height 45
click at [1056, 178] on span "Breads" at bounding box center [1048, 171] width 35 height 14
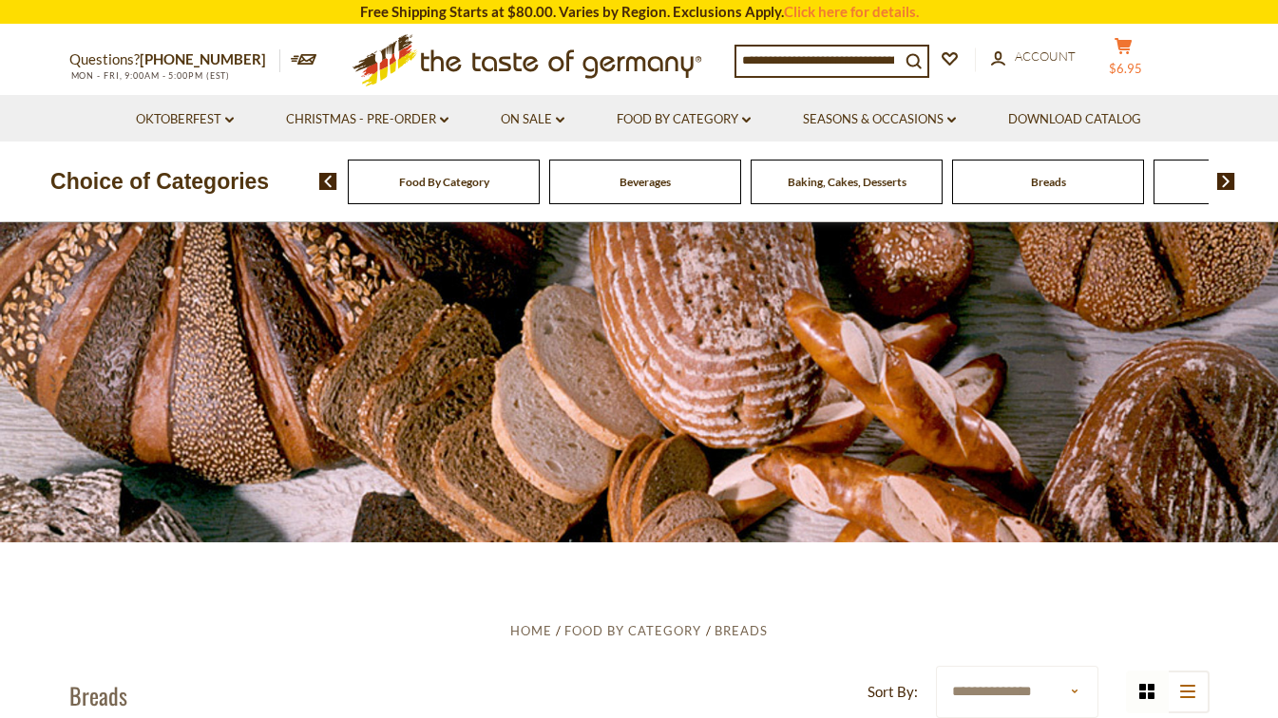
click at [1142, 61] on span "$6.95" at bounding box center [1125, 68] width 33 height 15
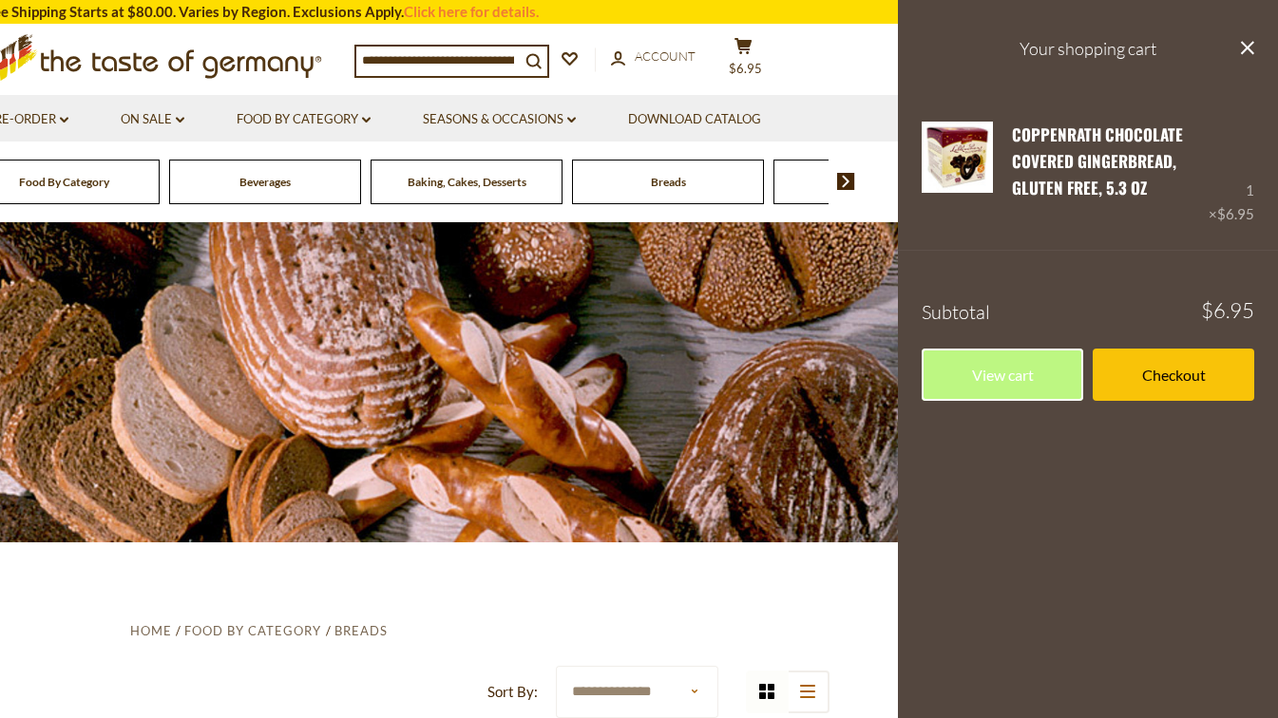
click at [1081, 218] on link "Remove" at bounding box center [1089, 215] width 58 height 17
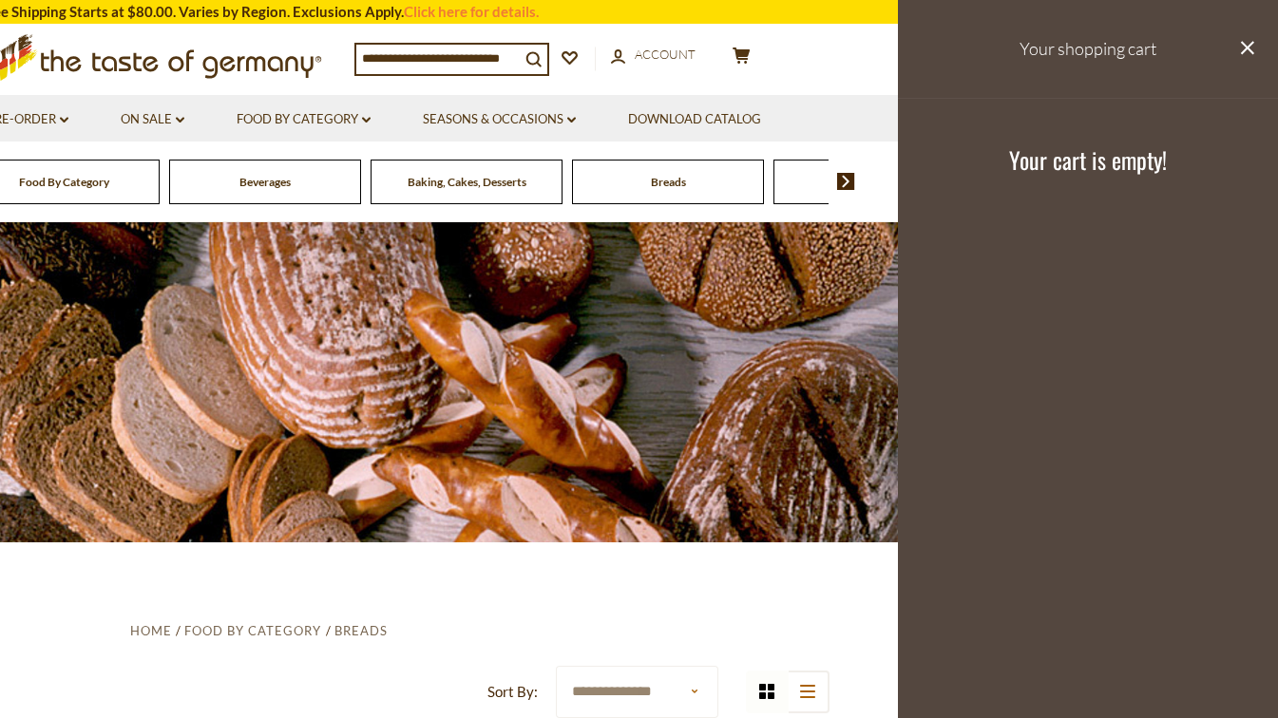
drag, startPoint x: 1243, startPoint y: 42, endPoint x: 1094, endPoint y: 9, distance: 152.9
click at [1240, 42] on icon "close" at bounding box center [1247, 48] width 14 height 14
